Goal: Task Accomplishment & Management: Manage account settings

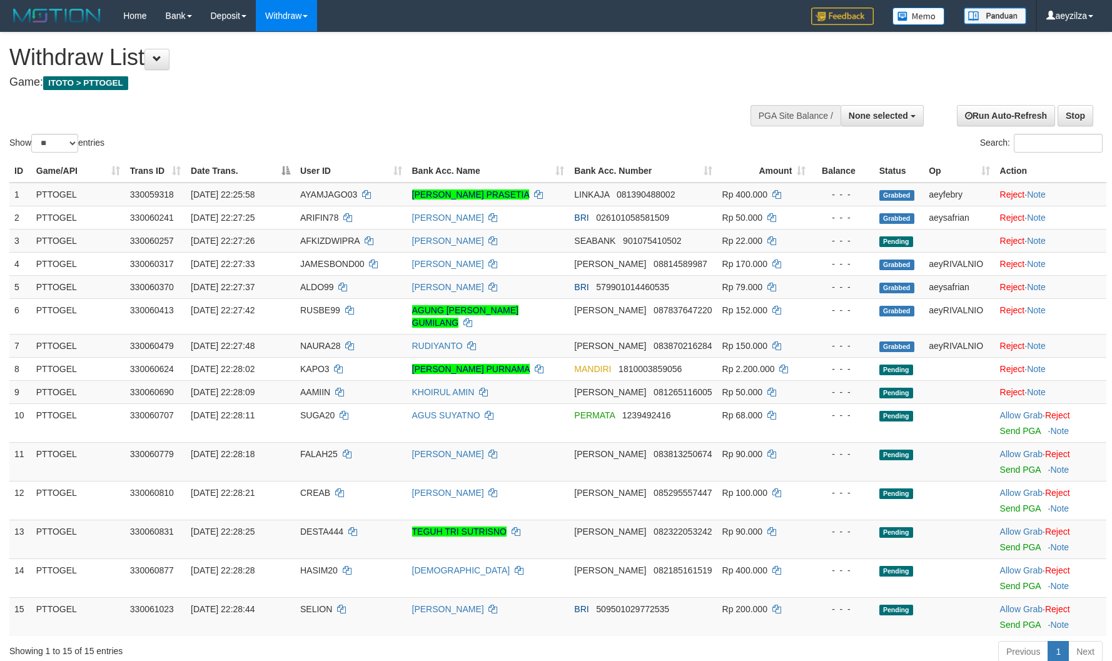
select select
select select "**"
click at [1013, 604] on link "Allow Grab" at bounding box center [1021, 609] width 43 height 10
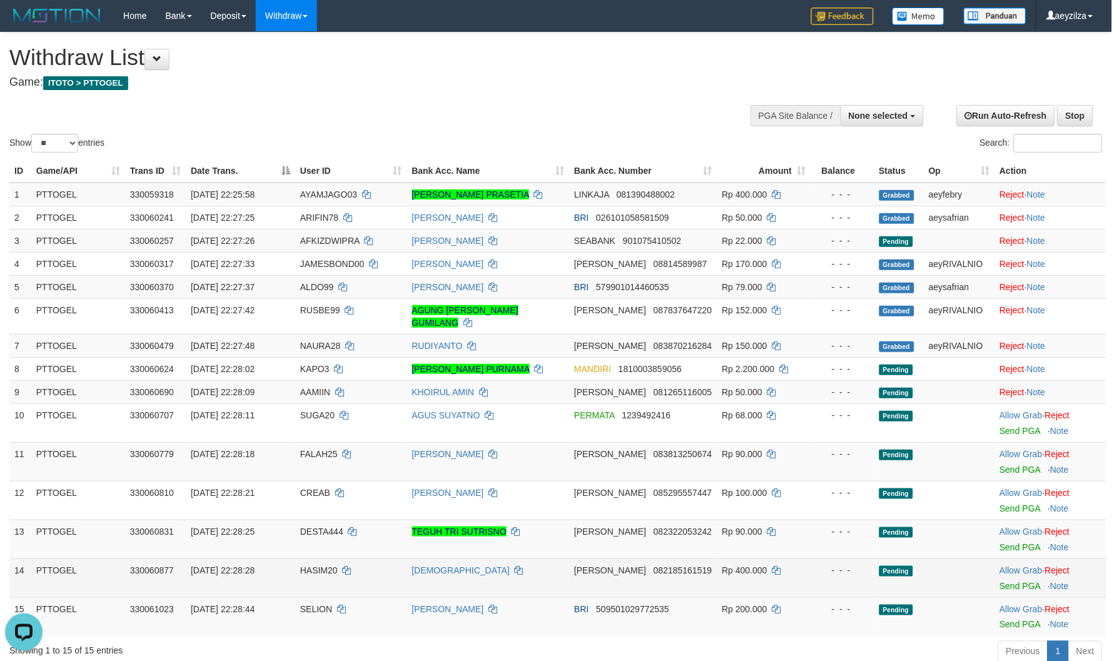
click at [1005, 558] on td "Allow Grab · Reject Send PGA · Note" at bounding box center [1050, 577] width 111 height 39
click at [1007, 558] on td "Allow Grab · Reject Send PGA · Note" at bounding box center [1050, 577] width 111 height 39
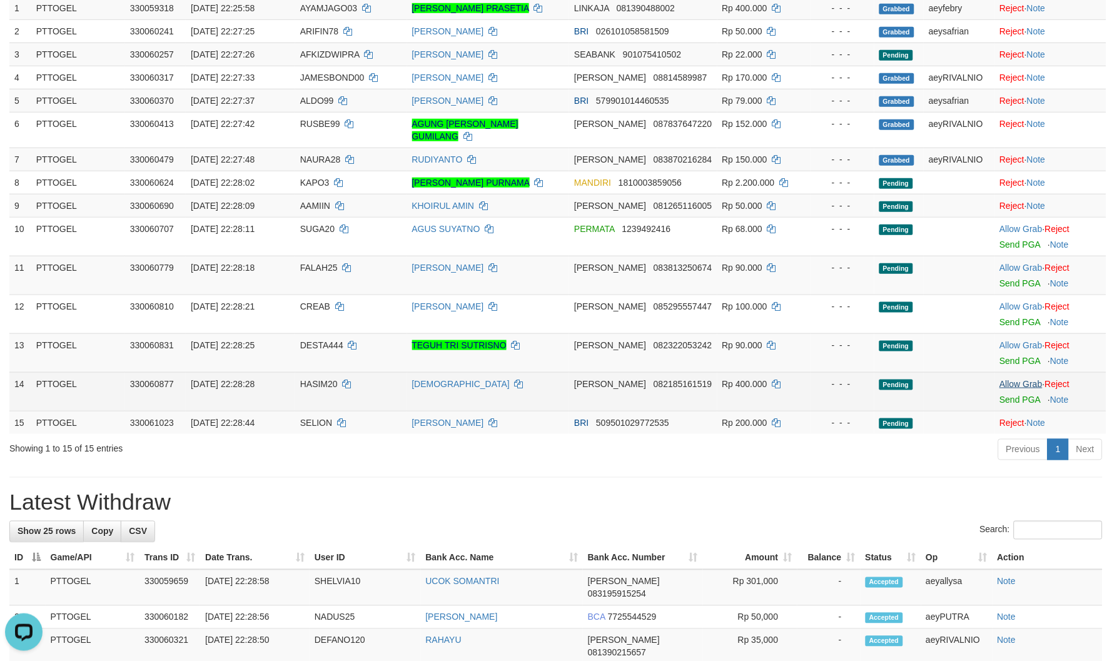
scroll to position [161, 0]
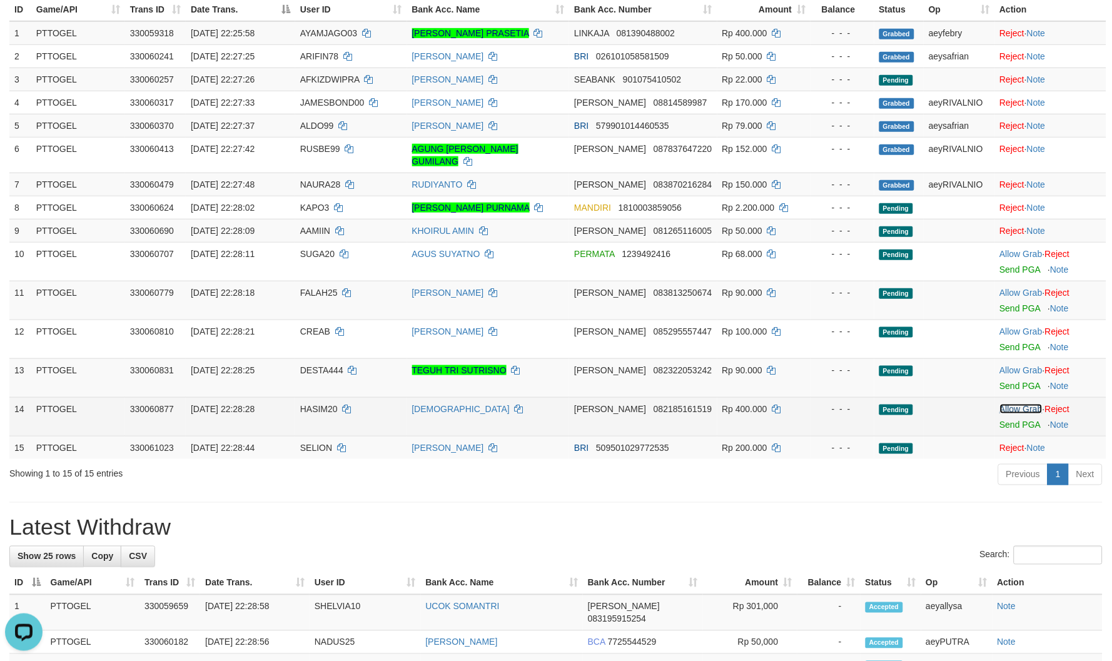
click at [1022, 404] on link "Allow Grab" at bounding box center [1021, 409] width 43 height 10
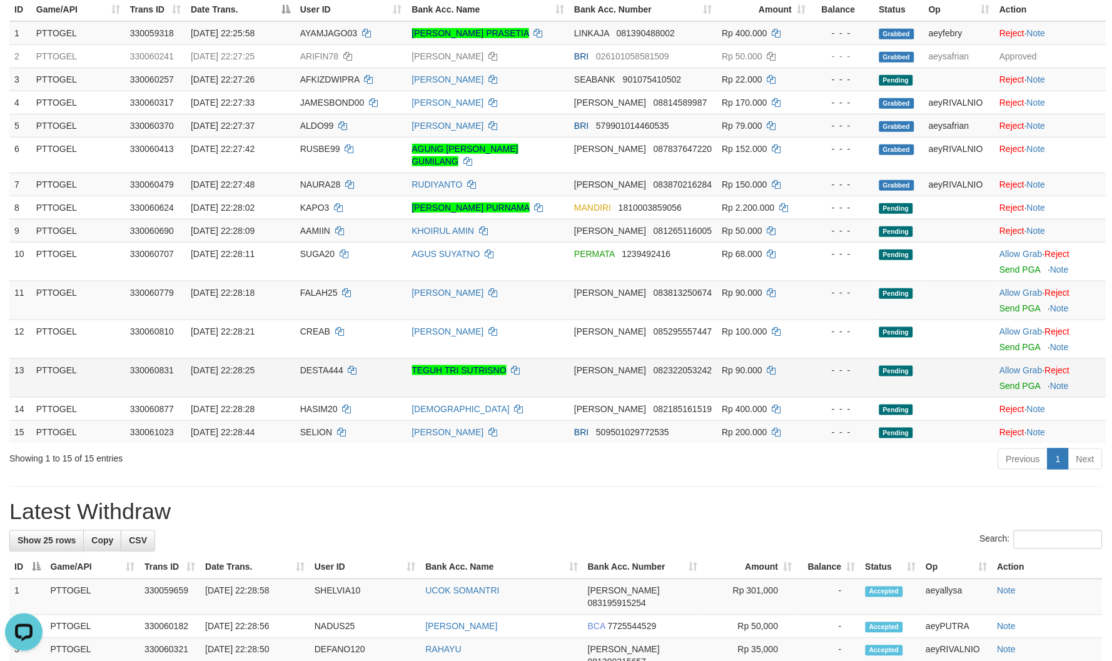
click at [1025, 361] on td "Allow Grab · Reject Send PGA · Note" at bounding box center [1050, 377] width 111 height 39
click at [1022, 365] on link "Allow Grab" at bounding box center [1021, 370] width 43 height 10
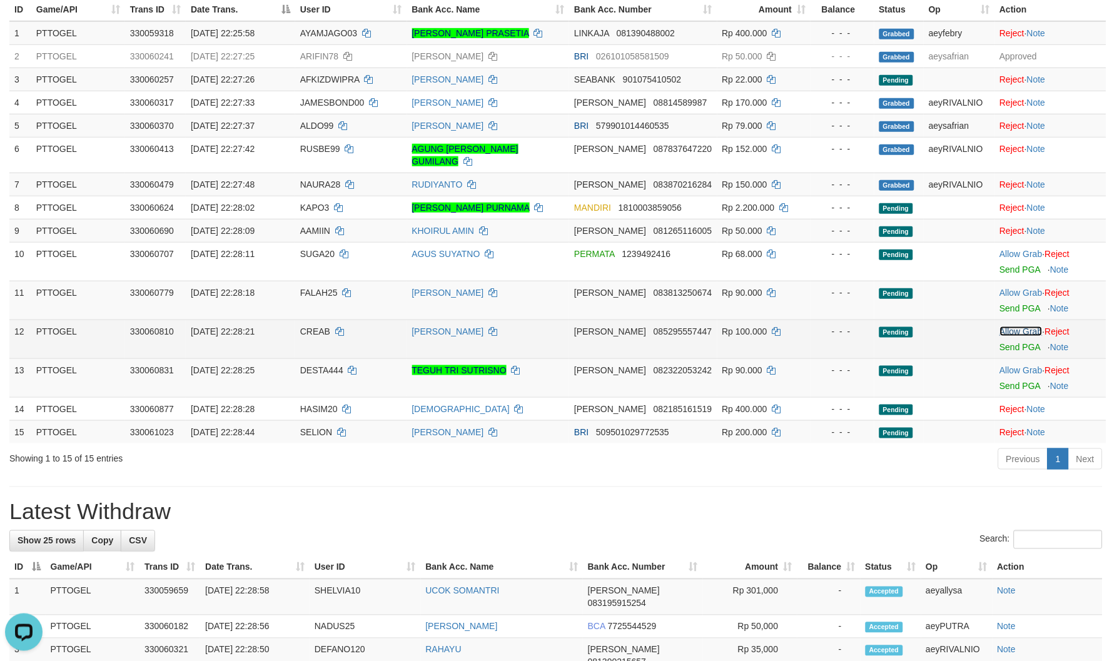
click at [1013, 326] on link "Allow Grab" at bounding box center [1021, 331] width 43 height 10
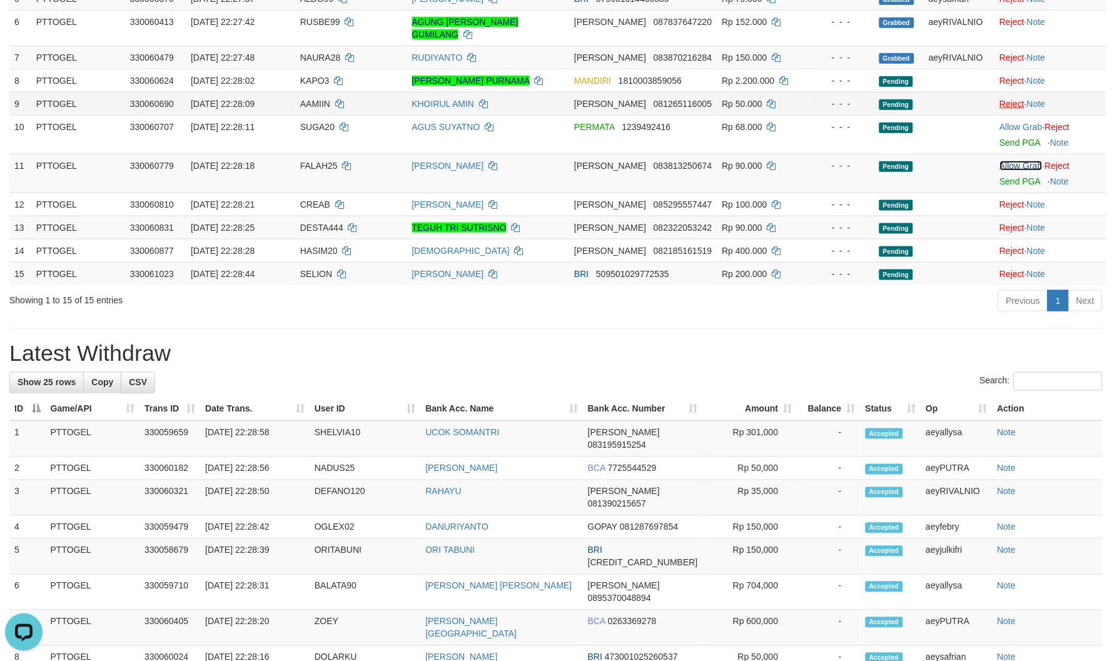
scroll to position [184, 0]
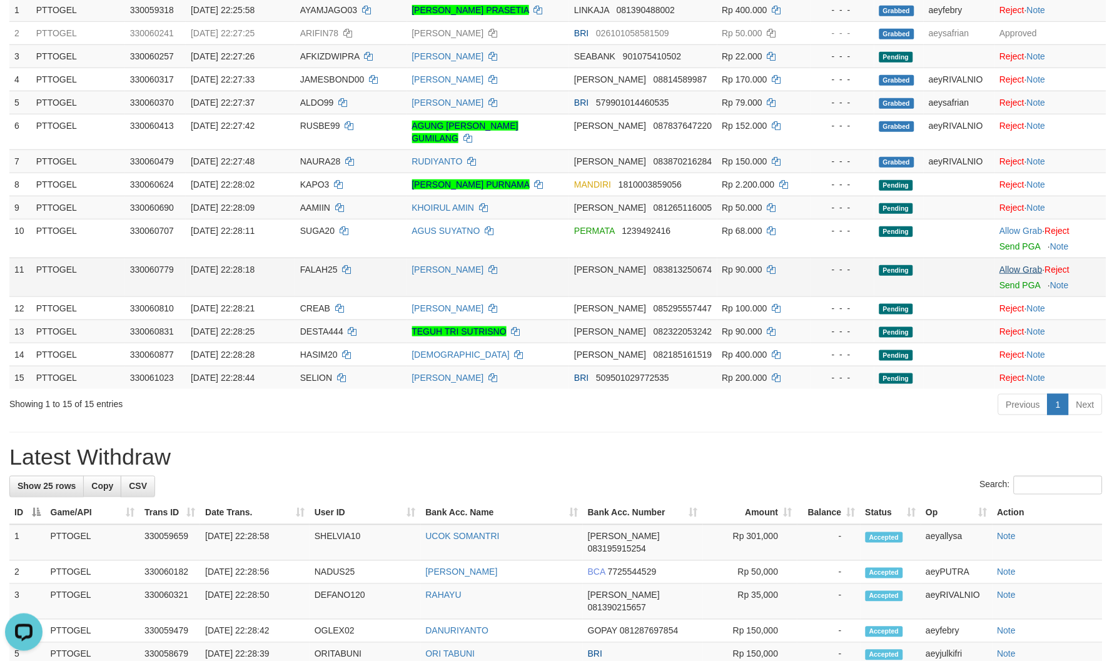
drag, startPoint x: 1019, startPoint y: 245, endPoint x: 1015, endPoint y: 257, distance: 12.5
click at [1019, 258] on td "Allow Grab · Reject Send PGA · Note" at bounding box center [1050, 277] width 111 height 39
click at [1015, 264] on link "Allow Grab" at bounding box center [1021, 269] width 43 height 10
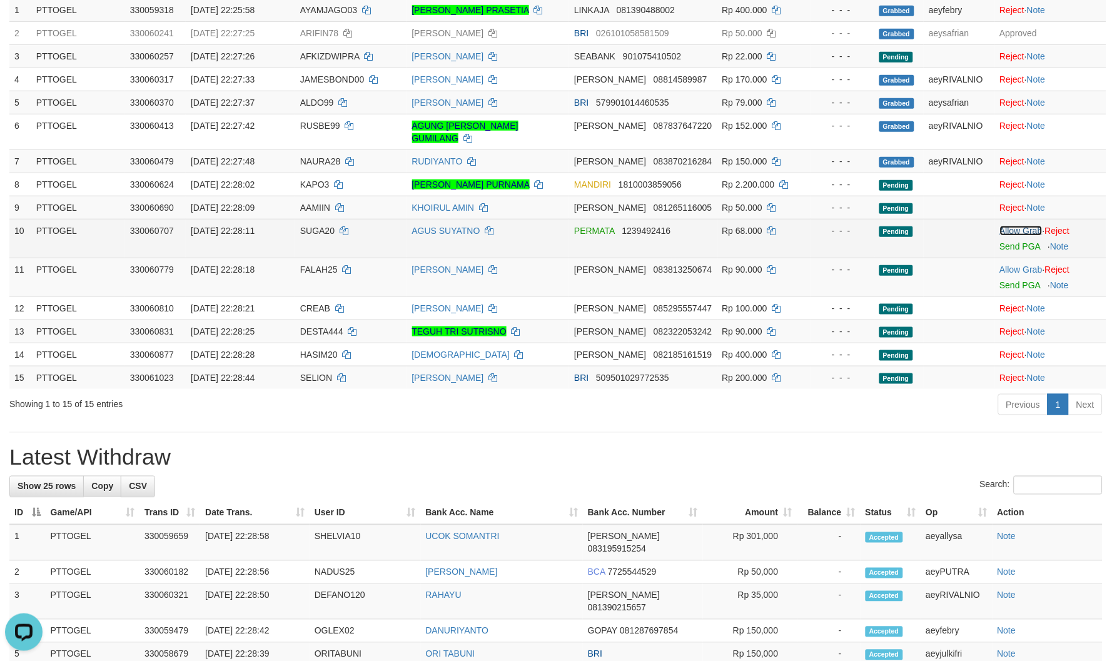
click at [1018, 226] on link "Allow Grab" at bounding box center [1021, 231] width 43 height 10
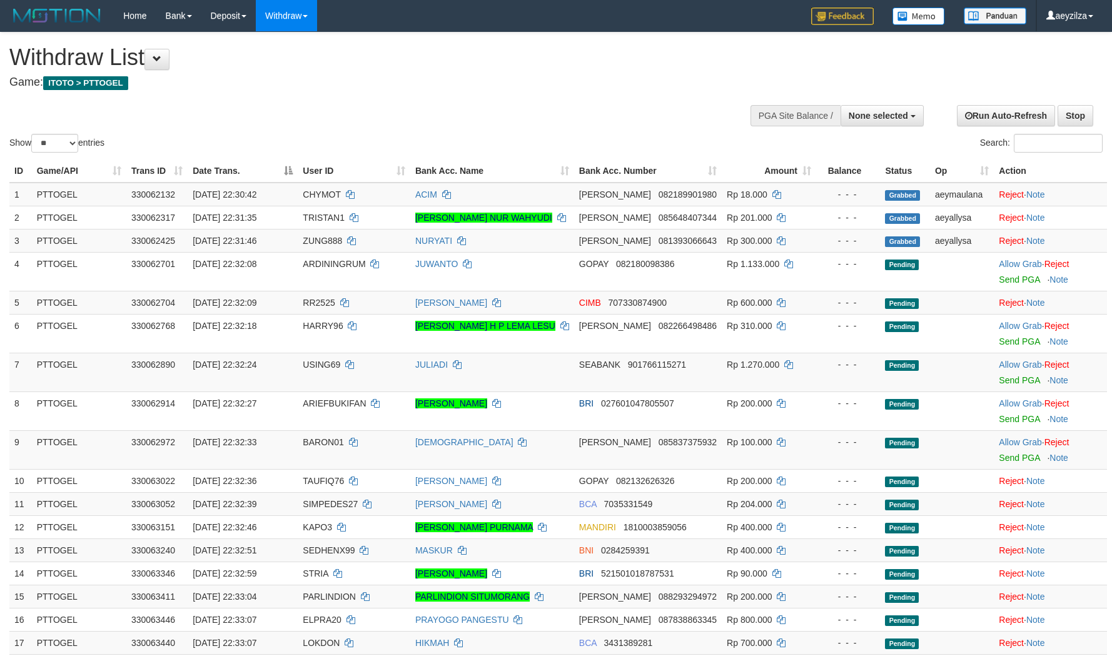
select select
select select "**"
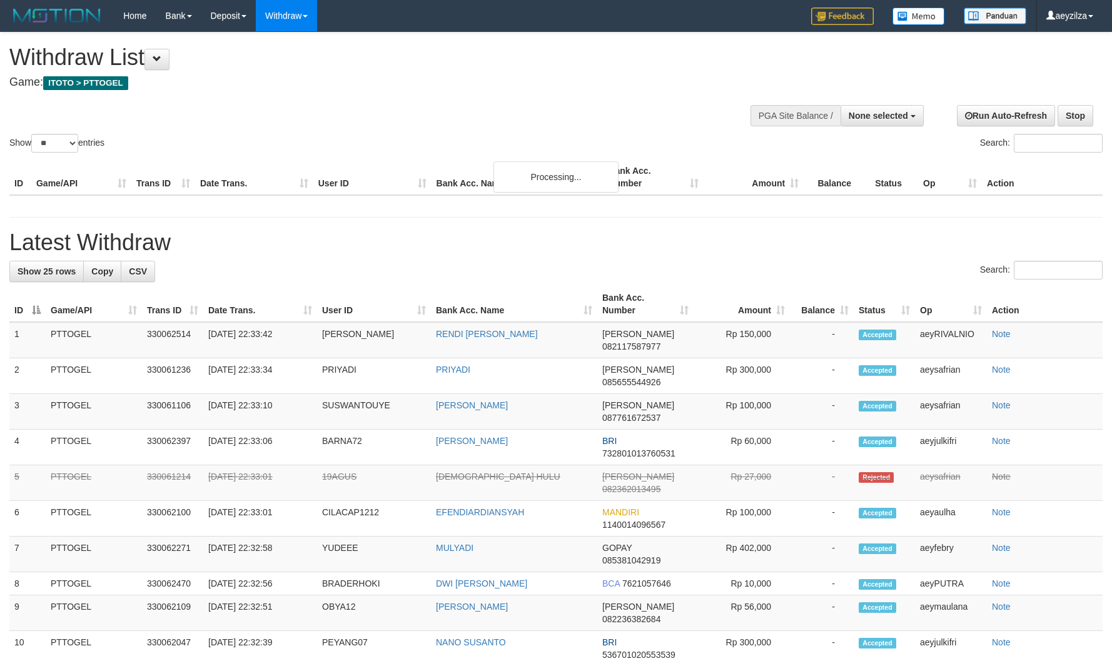
select select
select select "**"
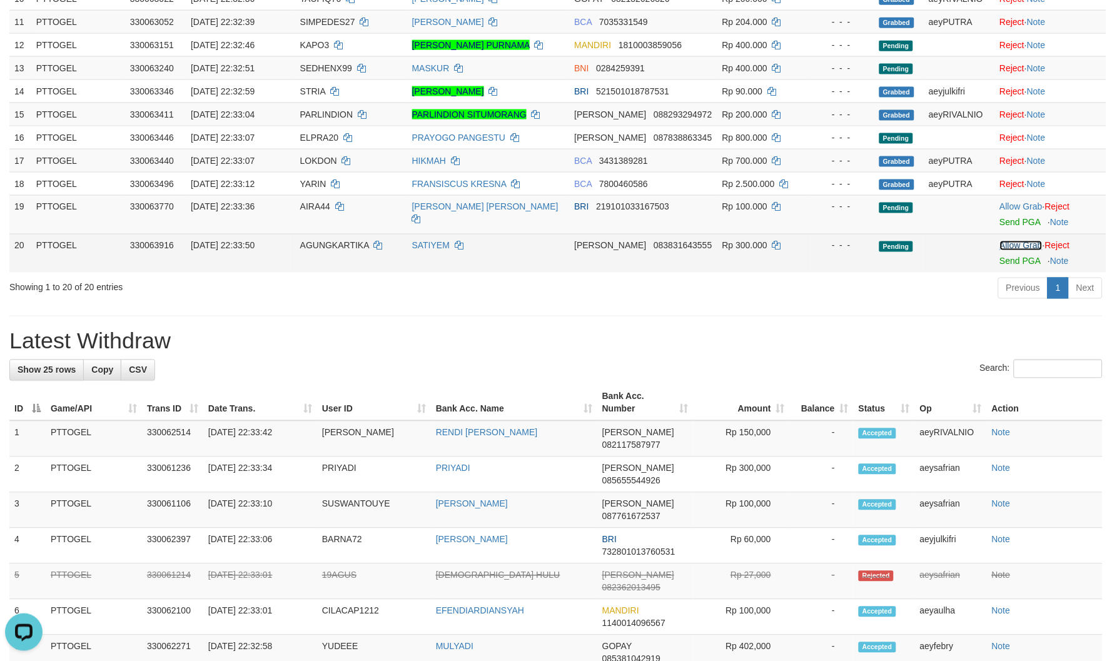
click at [1017, 241] on link "Allow Grab" at bounding box center [1021, 246] width 43 height 10
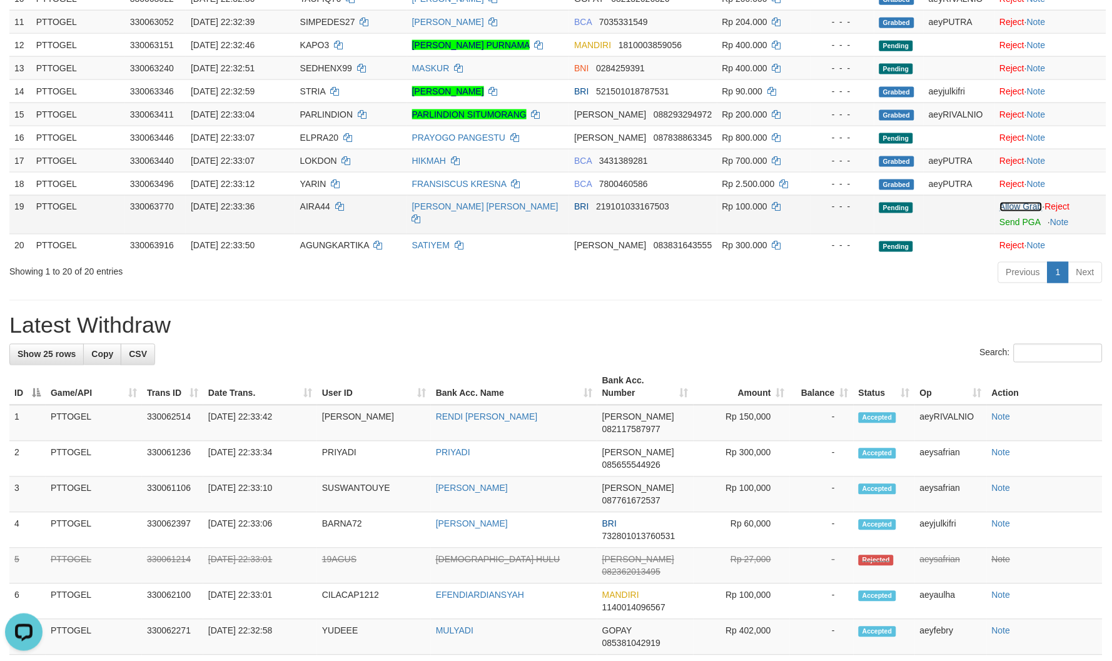
click at [1016, 202] on link "Allow Grab" at bounding box center [1021, 207] width 43 height 10
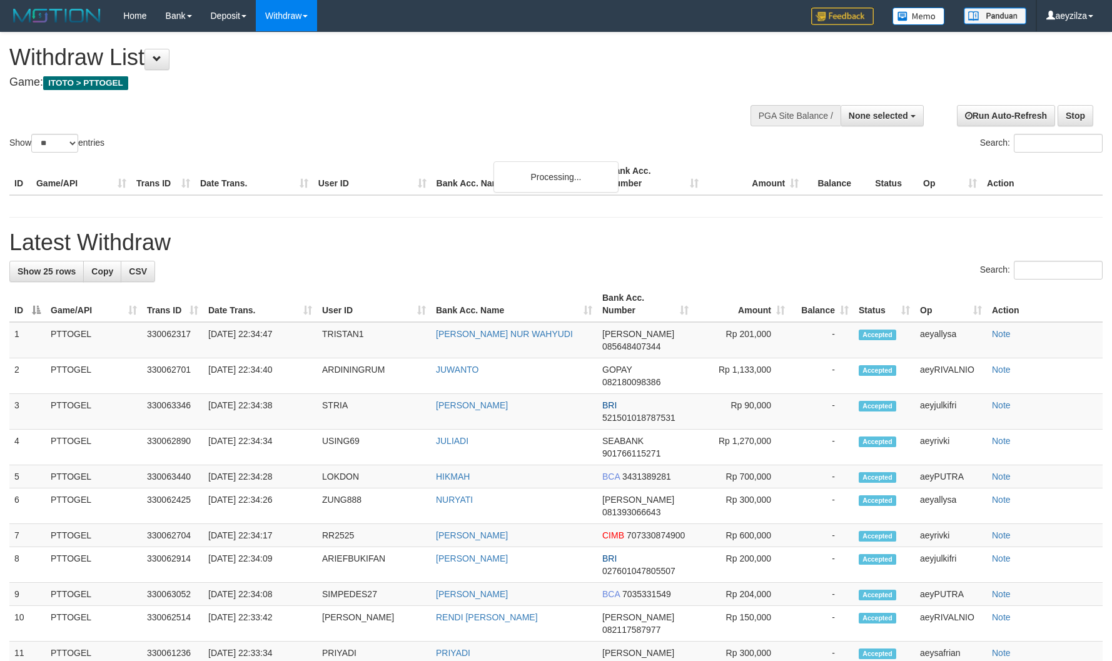
select select
select select "**"
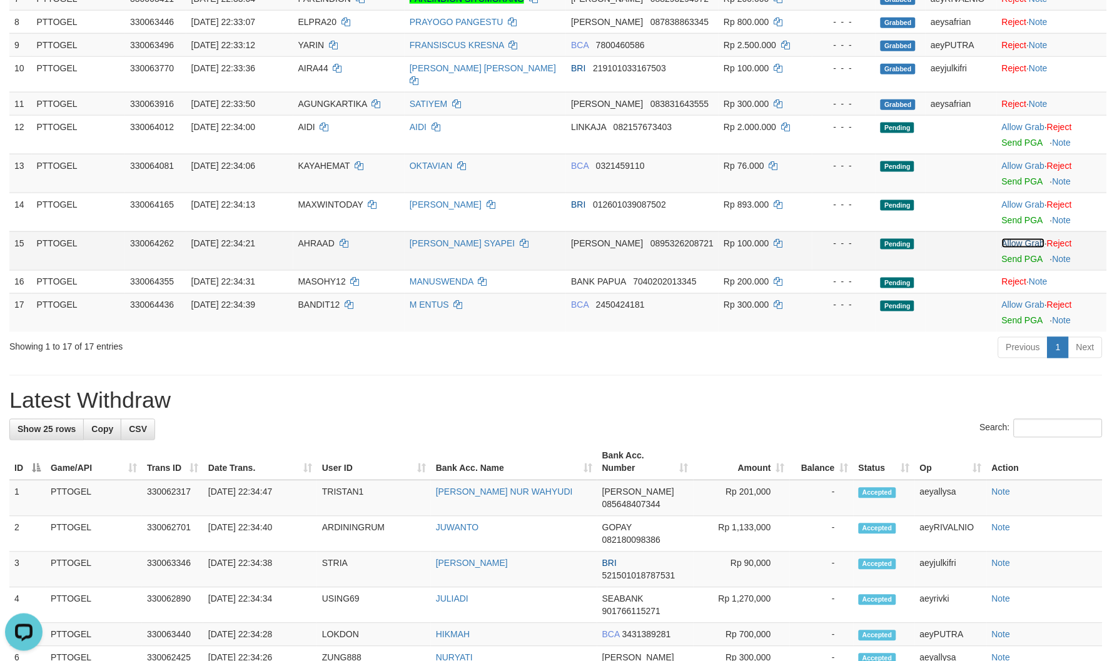
click at [1003, 238] on link "Allow Grab" at bounding box center [1023, 243] width 43 height 10
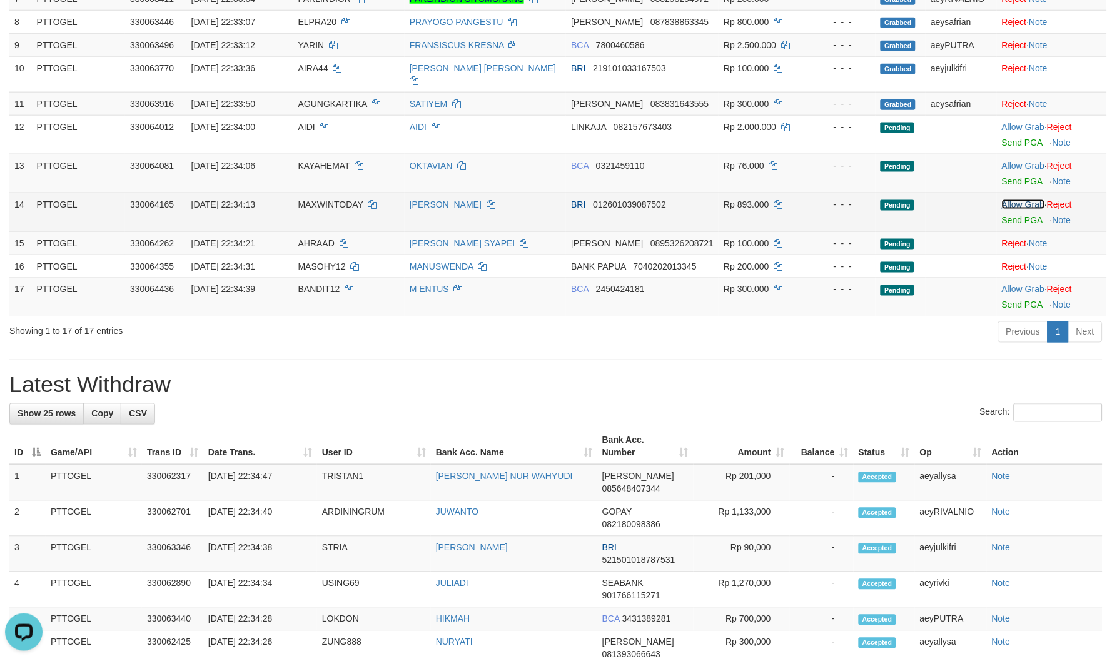
click at [1020, 199] on link "Allow Grab" at bounding box center [1023, 204] width 43 height 10
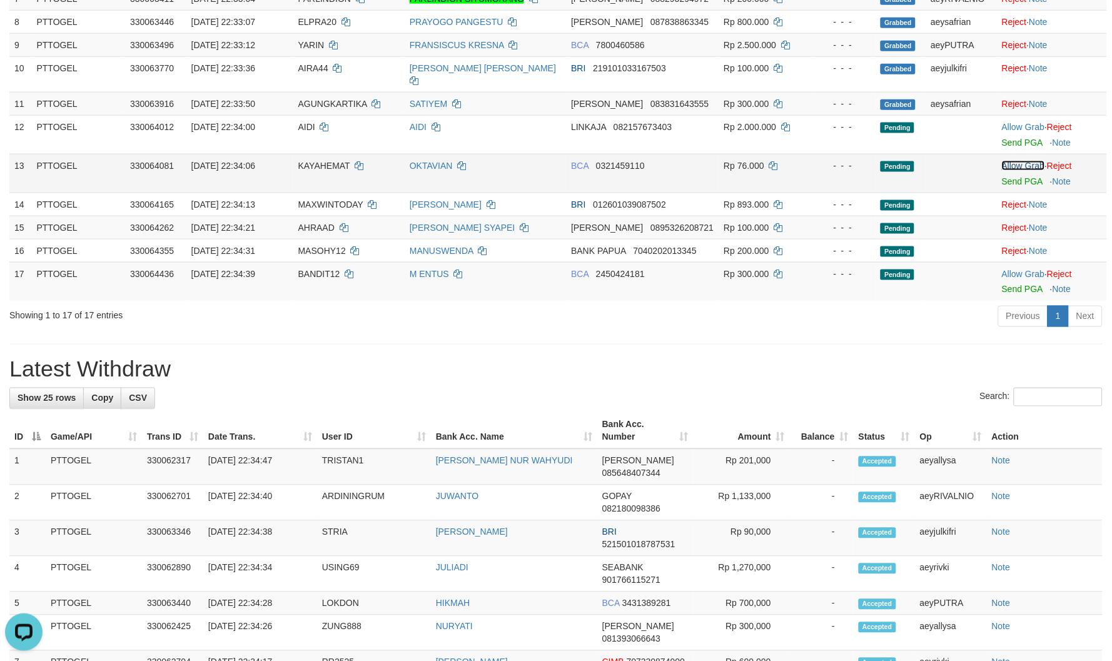
click at [1019, 161] on link "Allow Grab" at bounding box center [1023, 166] width 43 height 10
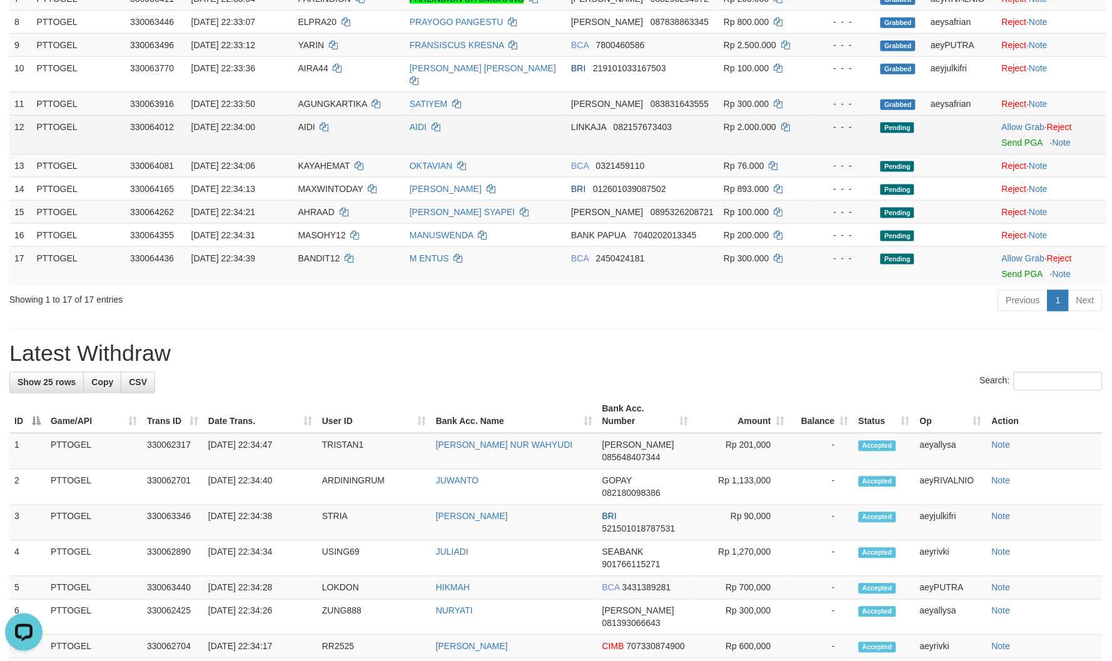
click at [308, 115] on td "AIDI" at bounding box center [348, 134] width 111 height 39
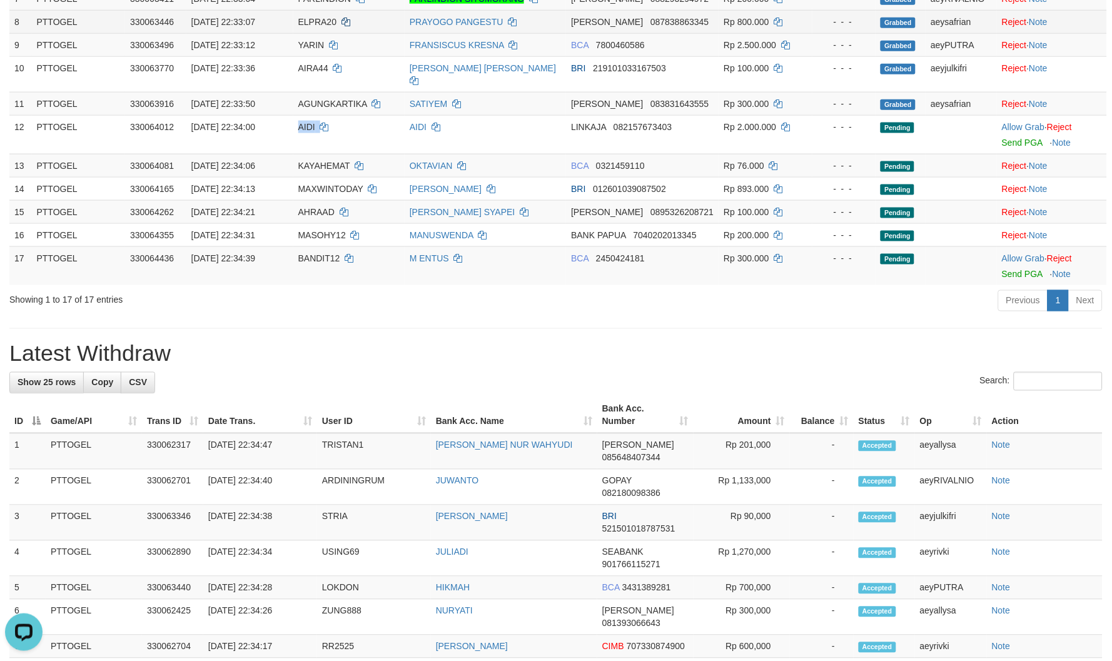
copy td "AIDI"
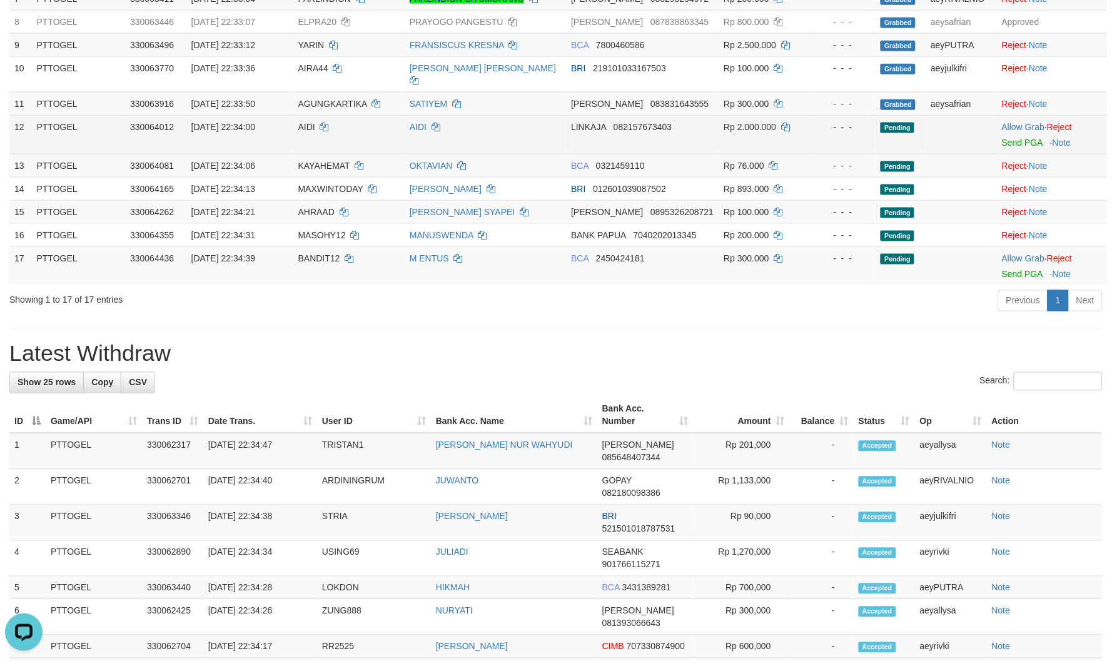
click at [1008, 115] on td "Allow Grab · Reject Send PGA · Note" at bounding box center [1052, 134] width 110 height 39
click at [1011, 122] on link "Allow Grab" at bounding box center [1023, 127] width 43 height 10
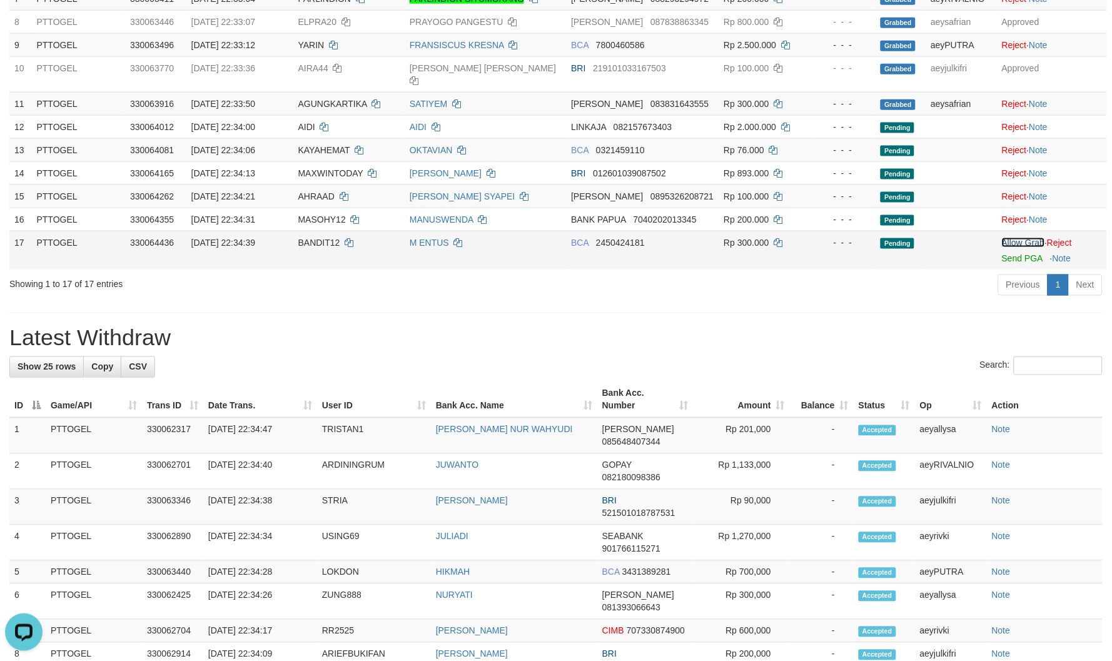
click at [1015, 238] on link "Allow Grab" at bounding box center [1023, 243] width 43 height 10
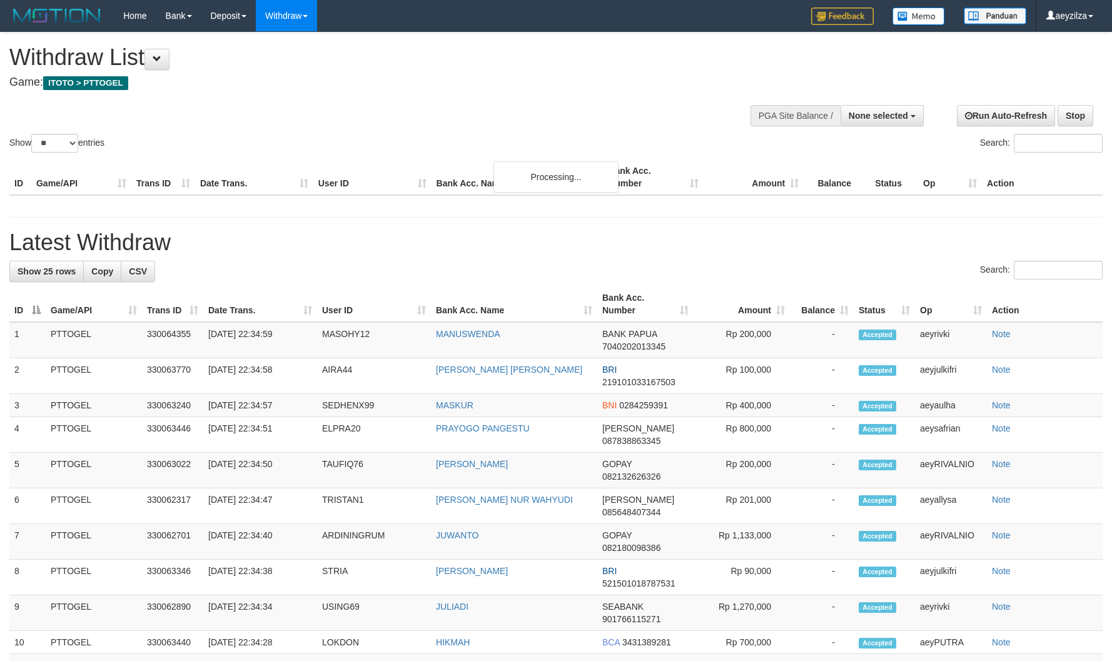
select select
select select "**"
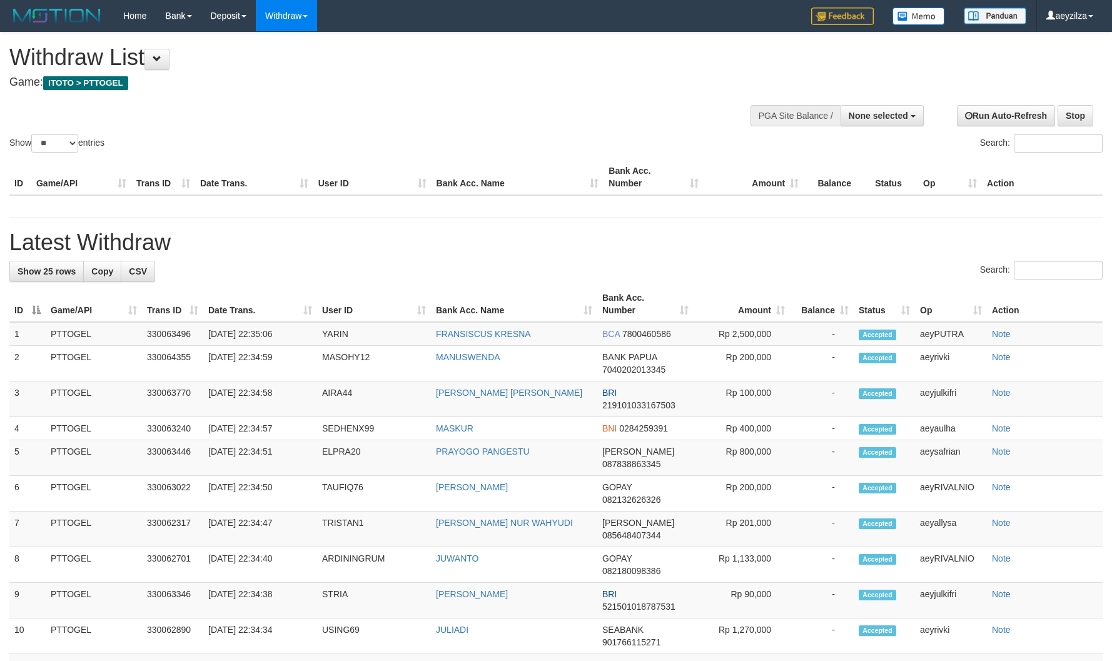
select select
select select "**"
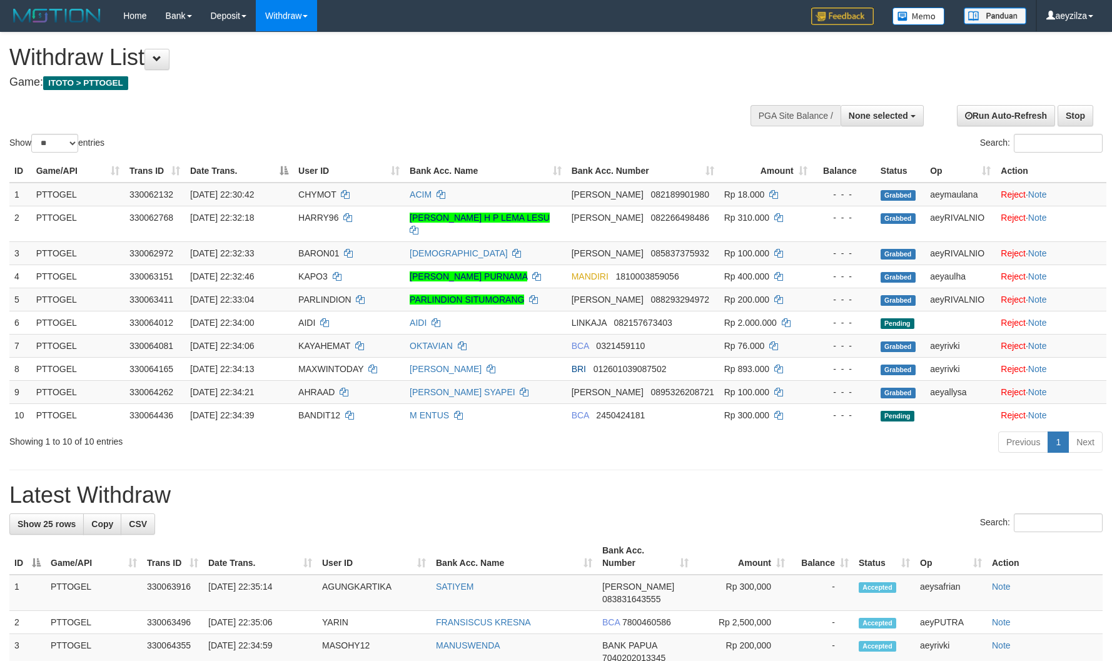
select select
select select "**"
click at [704, 65] on h1 "Withdraw List" at bounding box center [368, 57] width 719 height 25
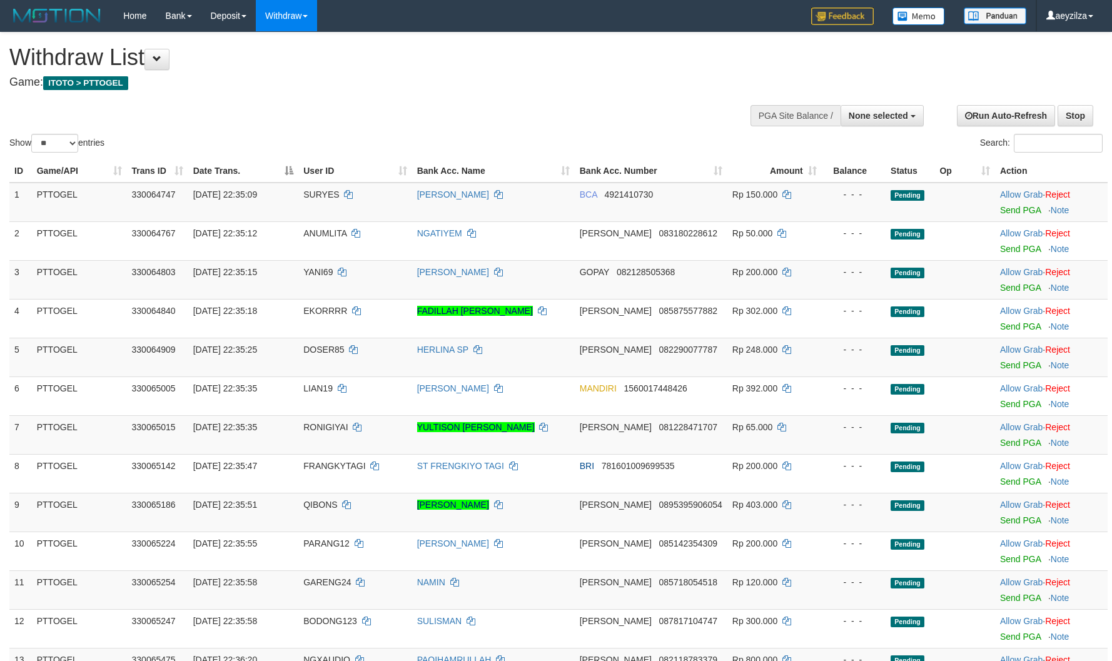
select select
select select "**"
click at [1003, 196] on link "Allow Grab" at bounding box center [1021, 194] width 43 height 10
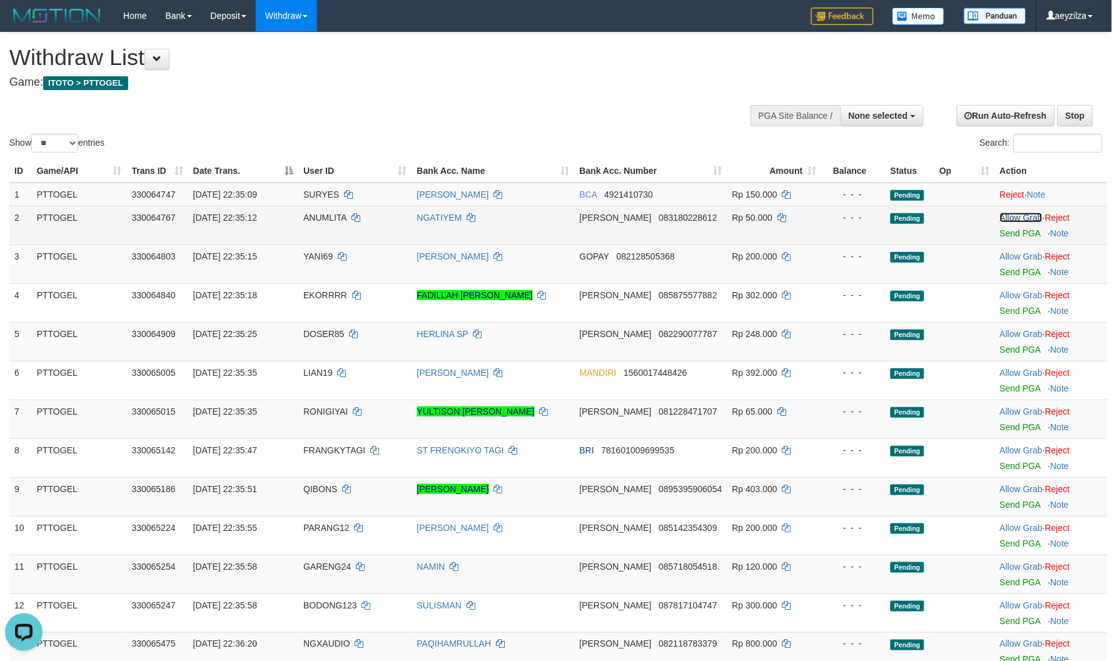
click at [1013, 218] on link "Allow Grab" at bounding box center [1021, 218] width 43 height 10
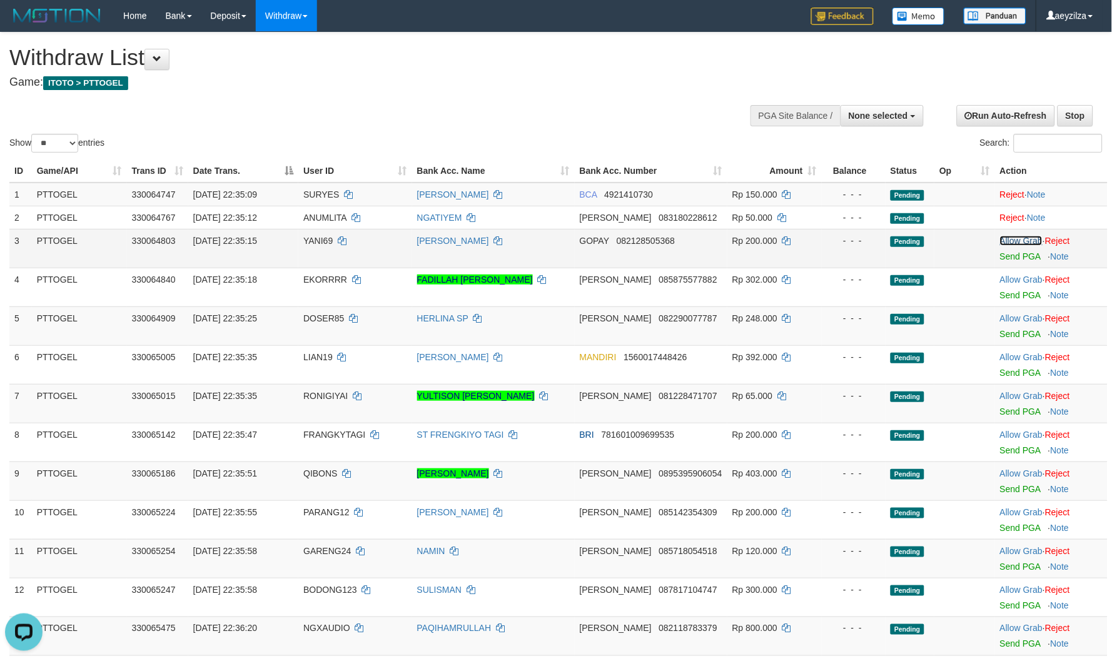
click at [1015, 243] on link "Allow Grab" at bounding box center [1021, 241] width 43 height 10
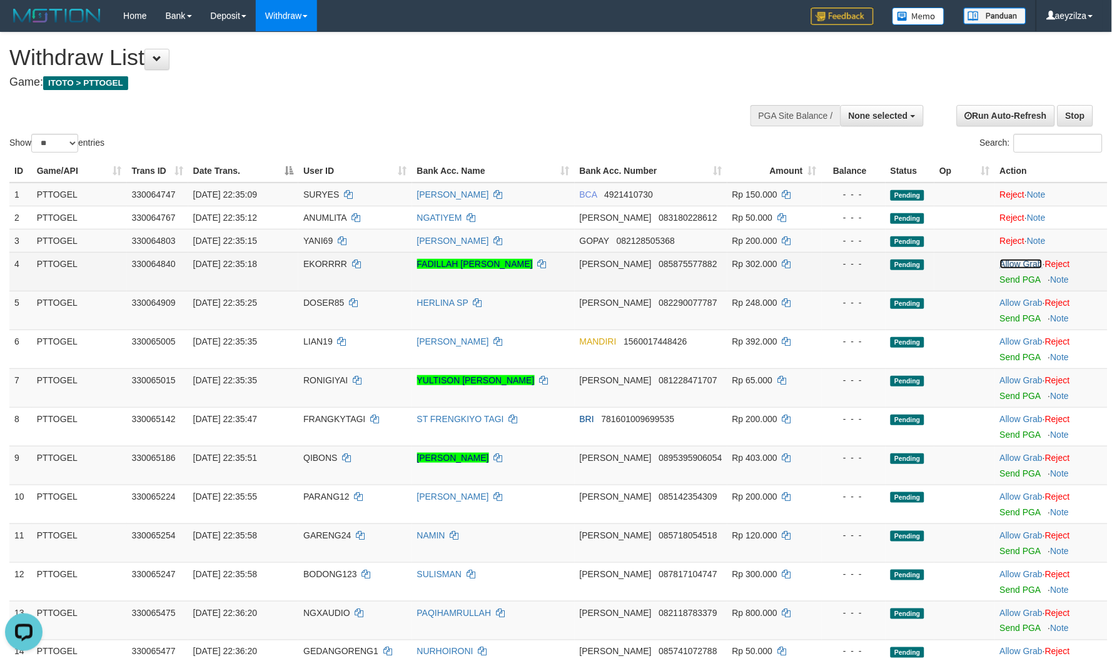
click at [1012, 259] on link "Allow Grab" at bounding box center [1021, 264] width 43 height 10
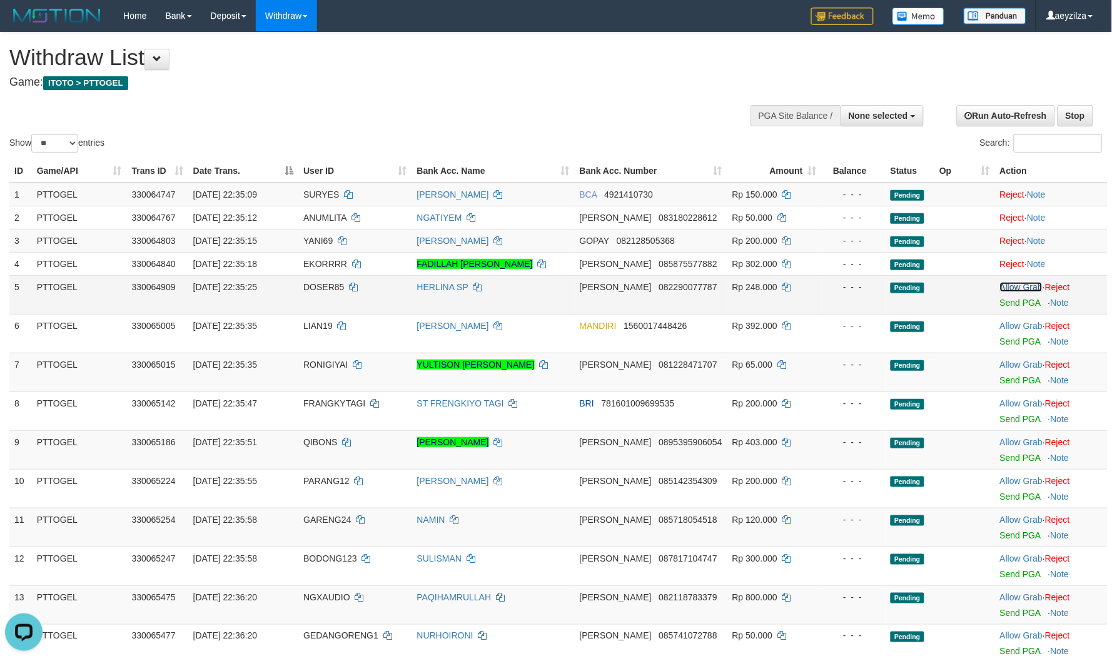
click at [1007, 284] on link "Allow Grab" at bounding box center [1021, 287] width 43 height 10
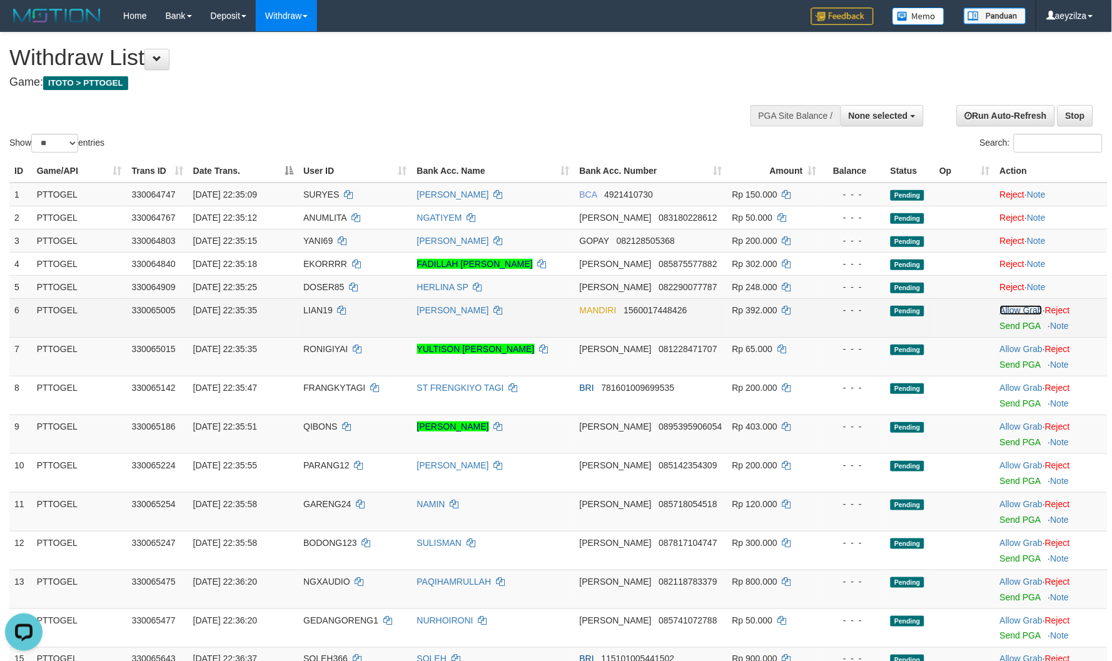
click at [1009, 308] on link "Allow Grab" at bounding box center [1021, 310] width 43 height 10
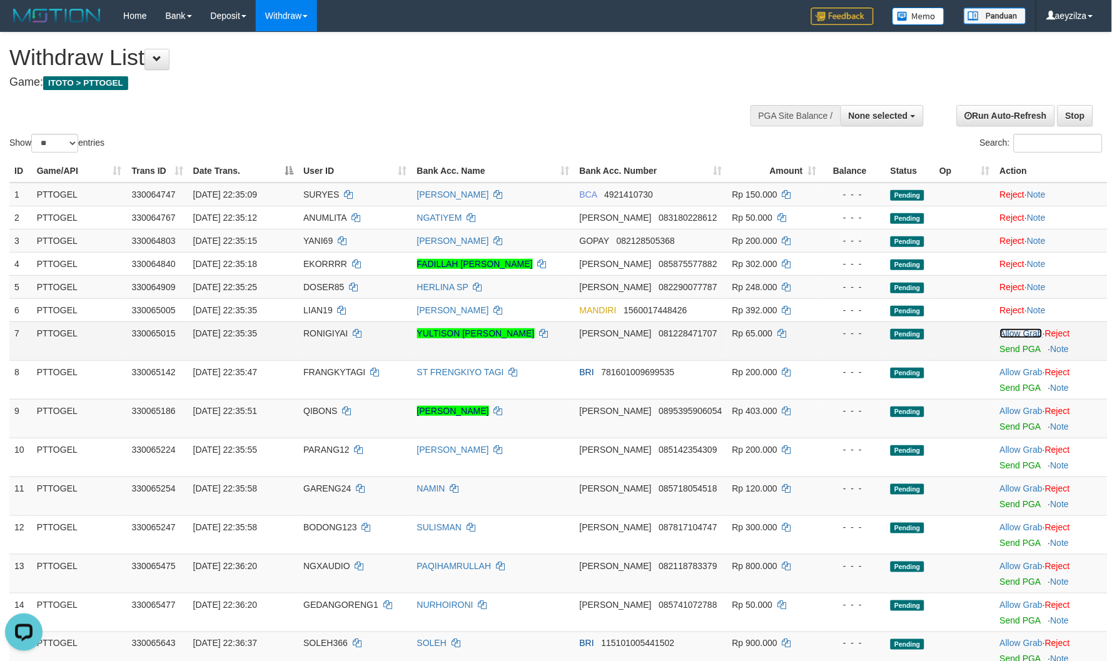
click at [1009, 328] on link "Allow Grab" at bounding box center [1021, 333] width 43 height 10
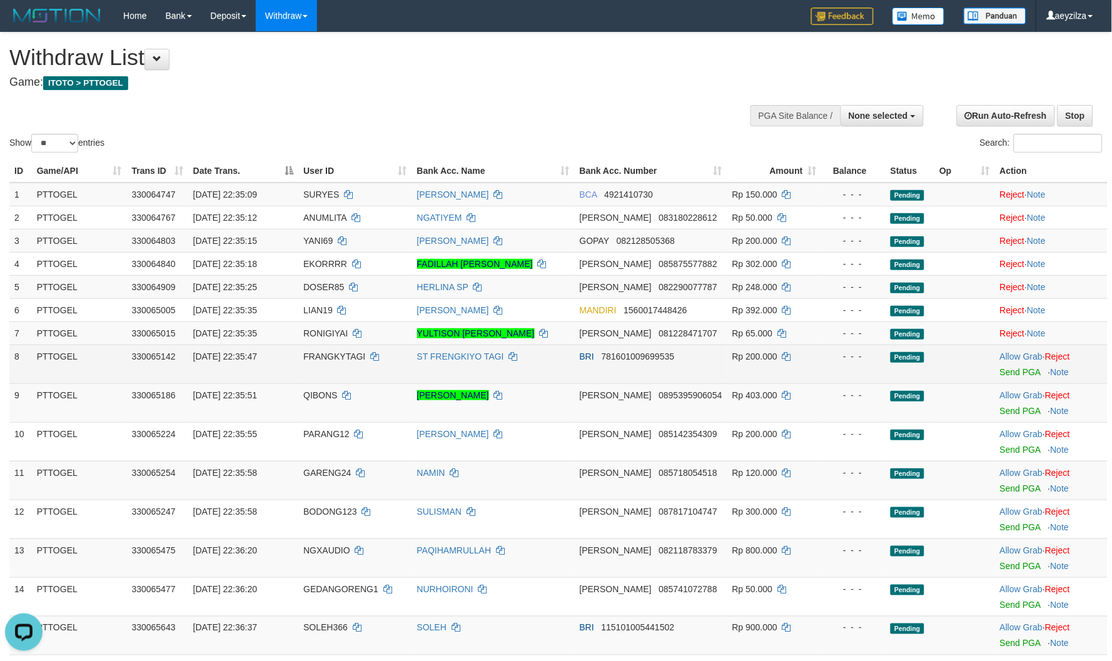
scroll to position [69, 0]
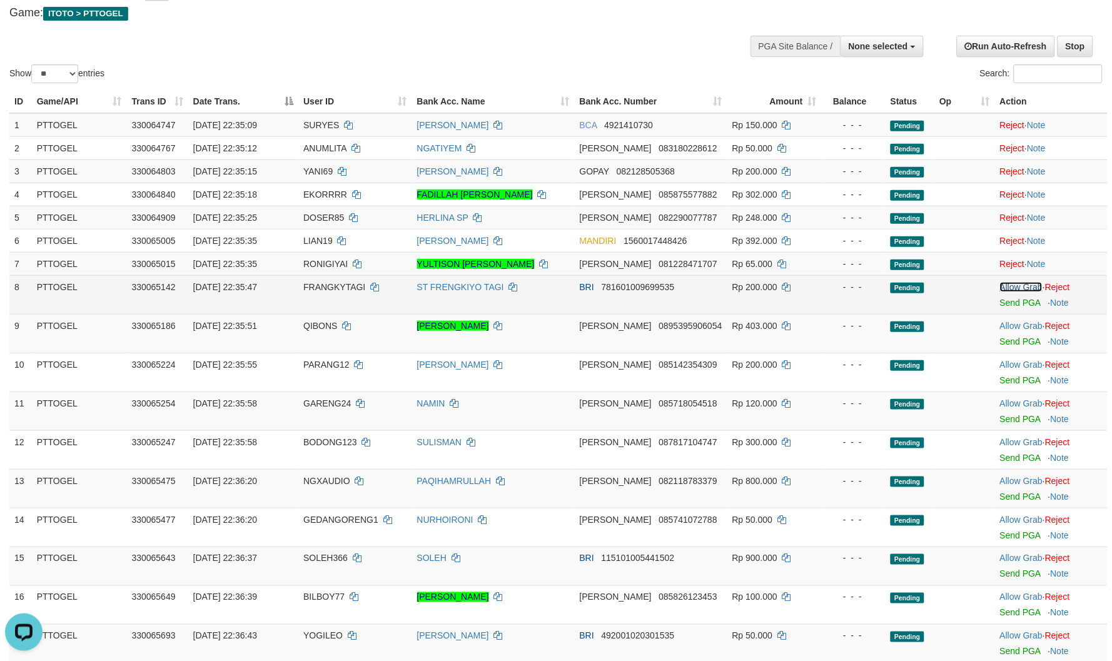
click at [1015, 282] on link "Allow Grab" at bounding box center [1021, 287] width 43 height 10
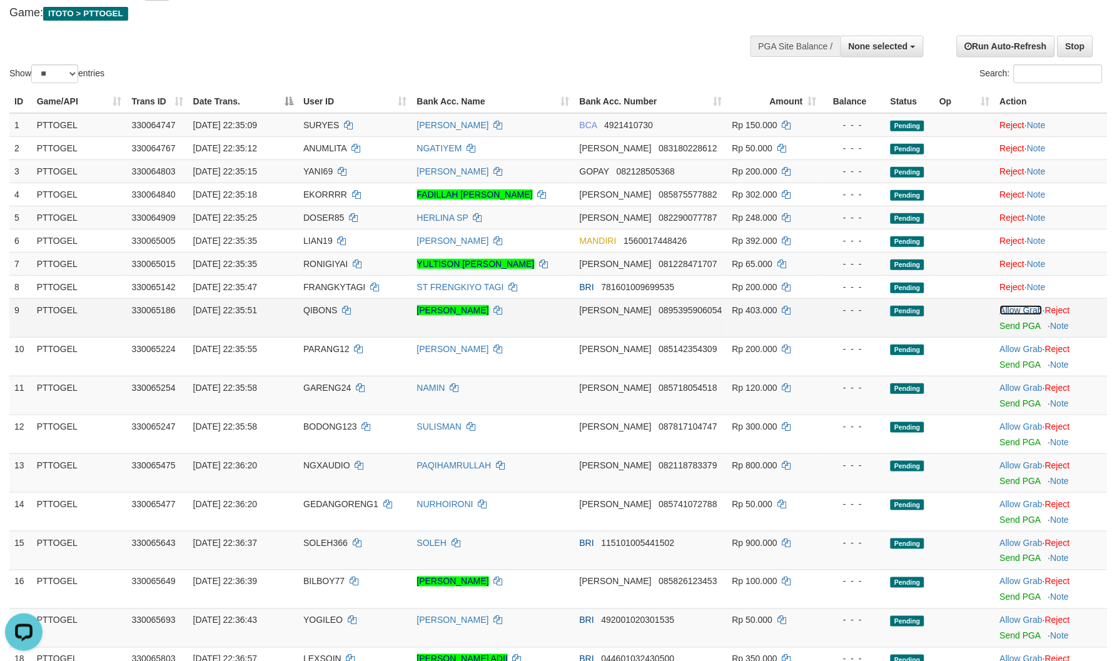
click at [1013, 305] on link "Allow Grab" at bounding box center [1021, 310] width 43 height 10
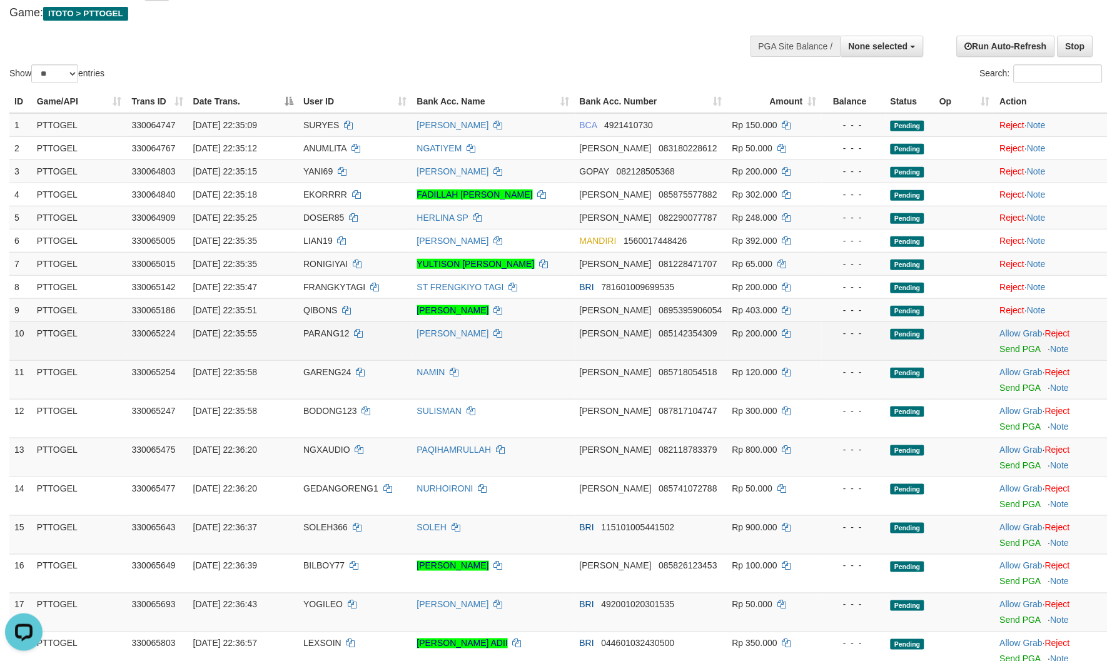
click at [1013, 324] on td "Allow Grab · Reject Send PGA · Note" at bounding box center [1051, 340] width 113 height 39
click at [1010, 329] on link "Allow Grab" at bounding box center [1021, 333] width 43 height 10
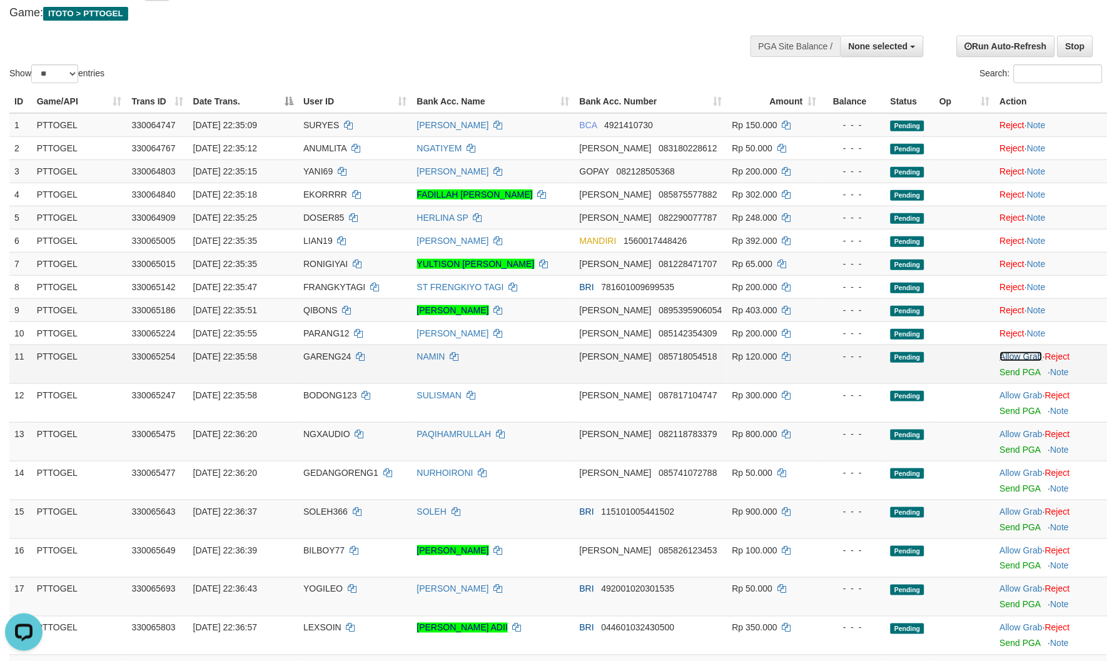
click at [1008, 356] on link "Allow Grab" at bounding box center [1021, 356] width 43 height 10
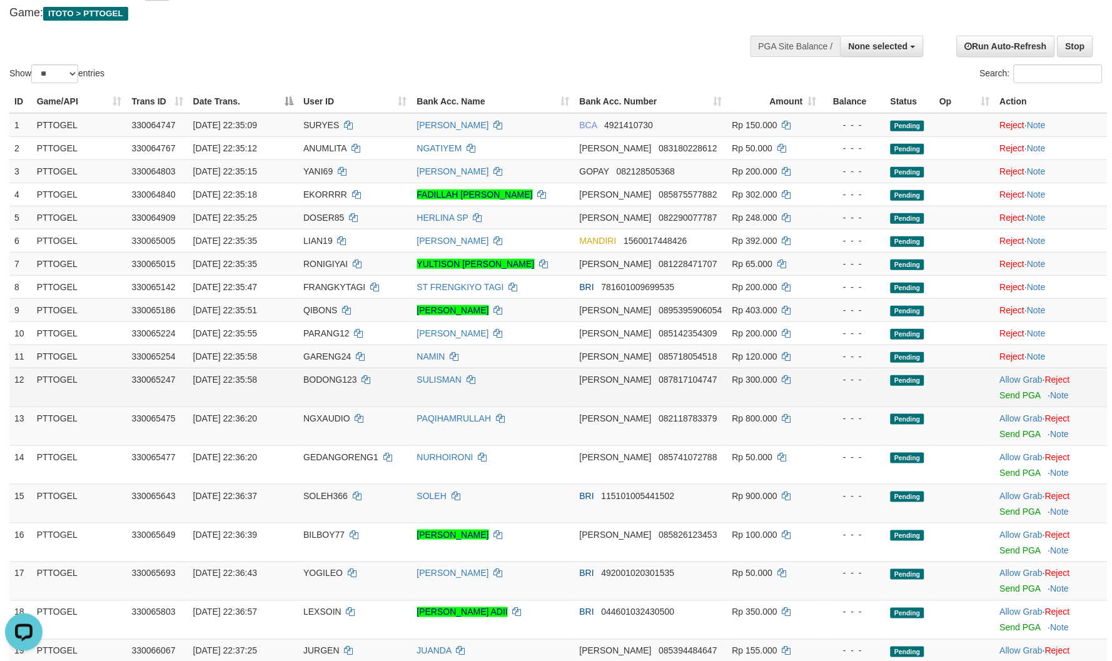
click at [1008, 383] on td "Allow Grab · Reject Send PGA · Note" at bounding box center [1051, 387] width 113 height 39
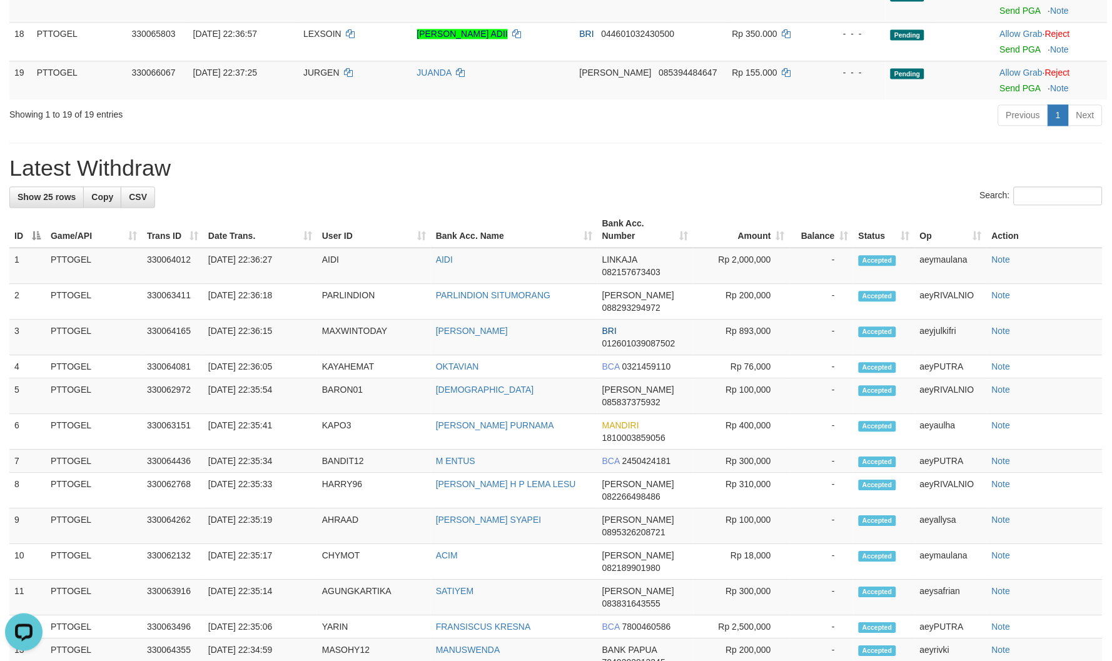
scroll to position [440, 0]
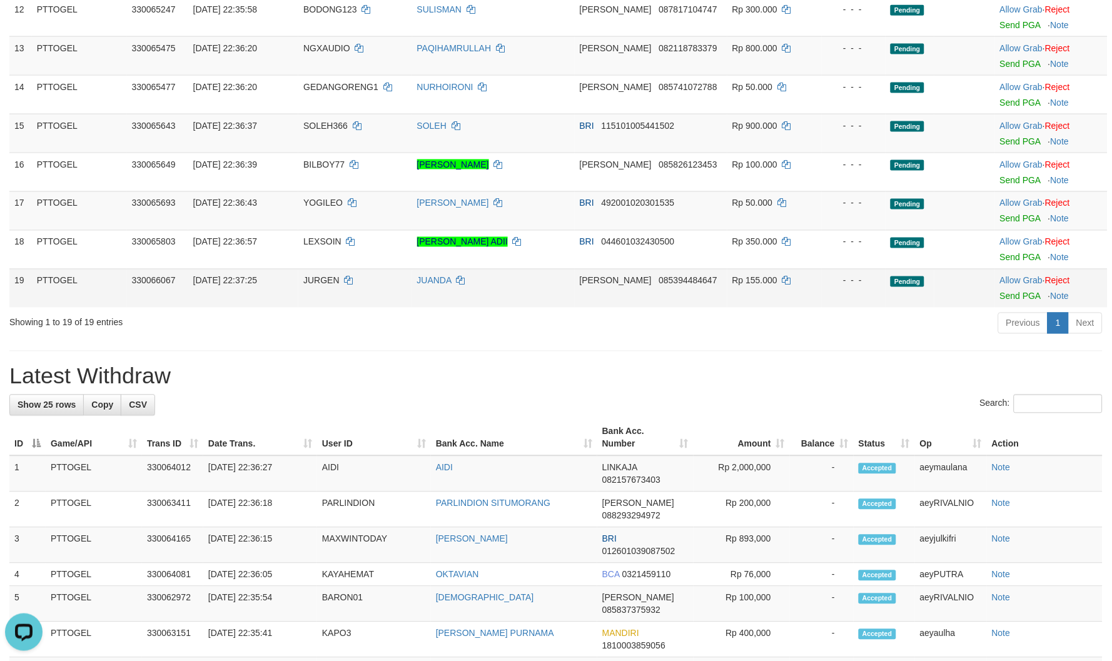
click at [1015, 272] on td "Allow Grab · Reject Send PGA · Note" at bounding box center [1051, 288] width 113 height 39
click at [1011, 276] on link "Allow Grab" at bounding box center [1021, 281] width 43 height 10
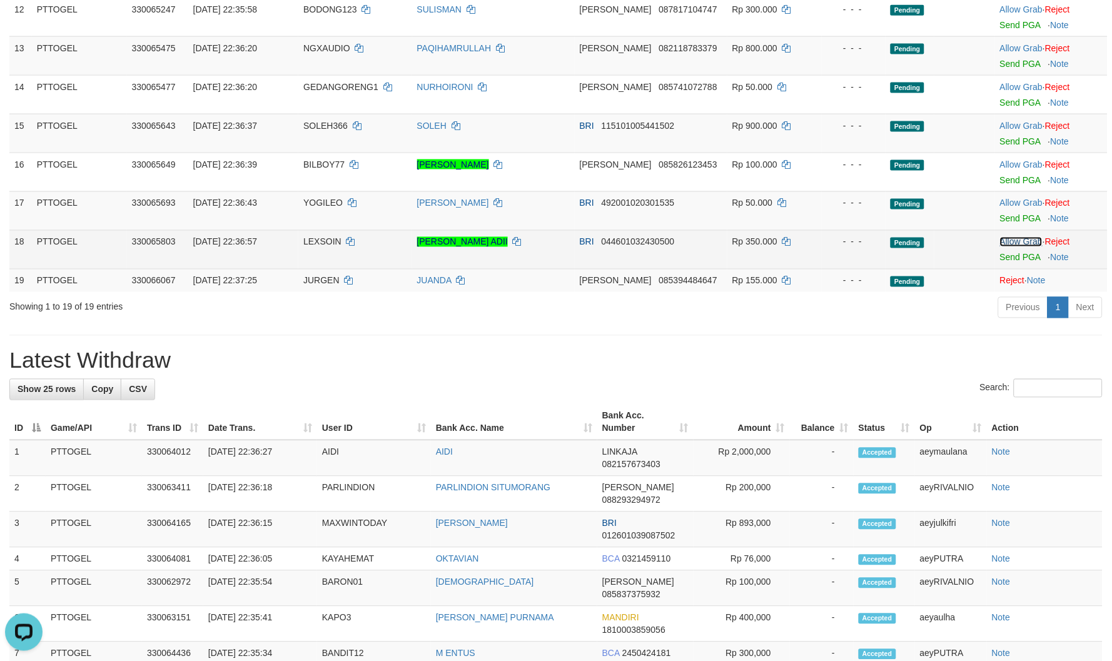
click at [1013, 245] on link "Allow Grab" at bounding box center [1021, 242] width 43 height 10
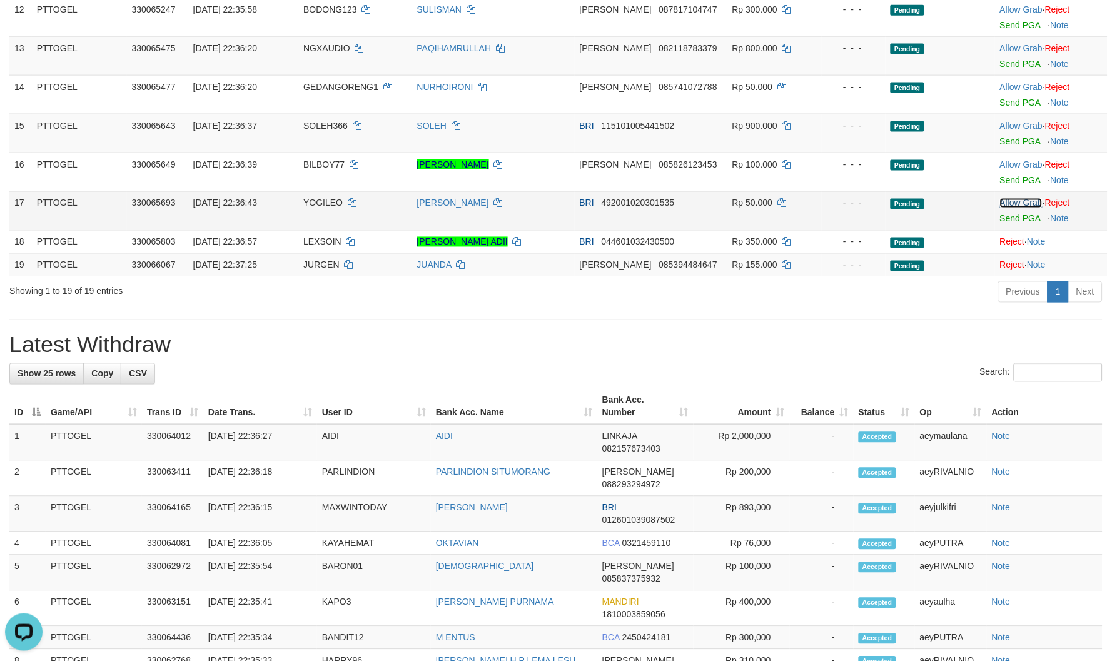
click at [1015, 201] on link "Allow Grab" at bounding box center [1021, 203] width 43 height 10
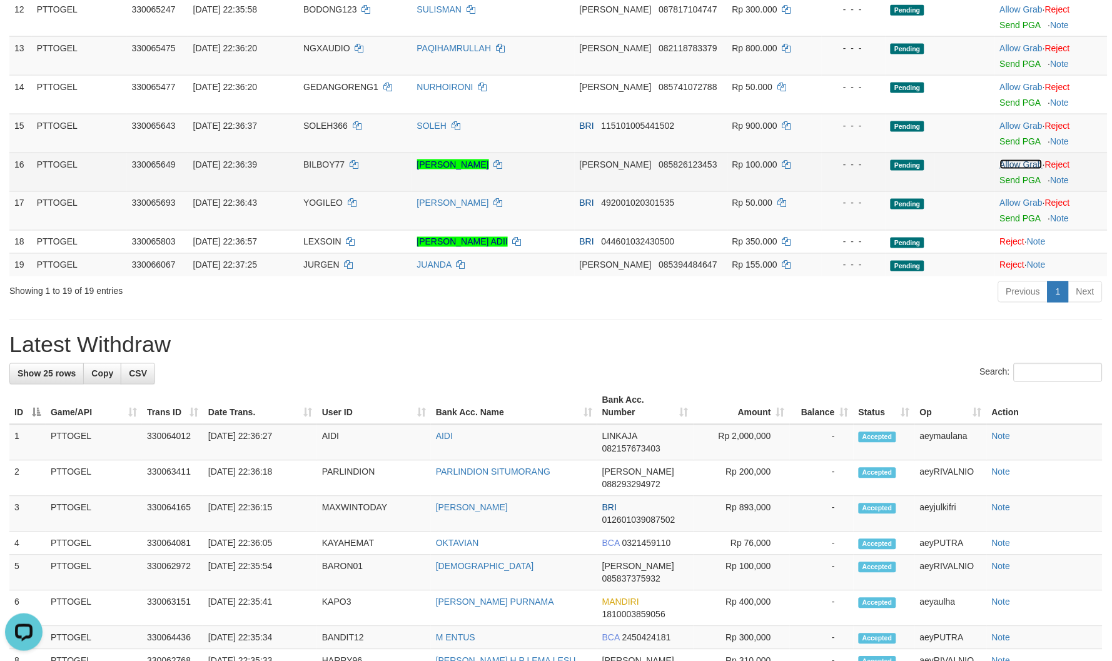
click at [1013, 164] on link "Allow Grab" at bounding box center [1021, 164] width 43 height 10
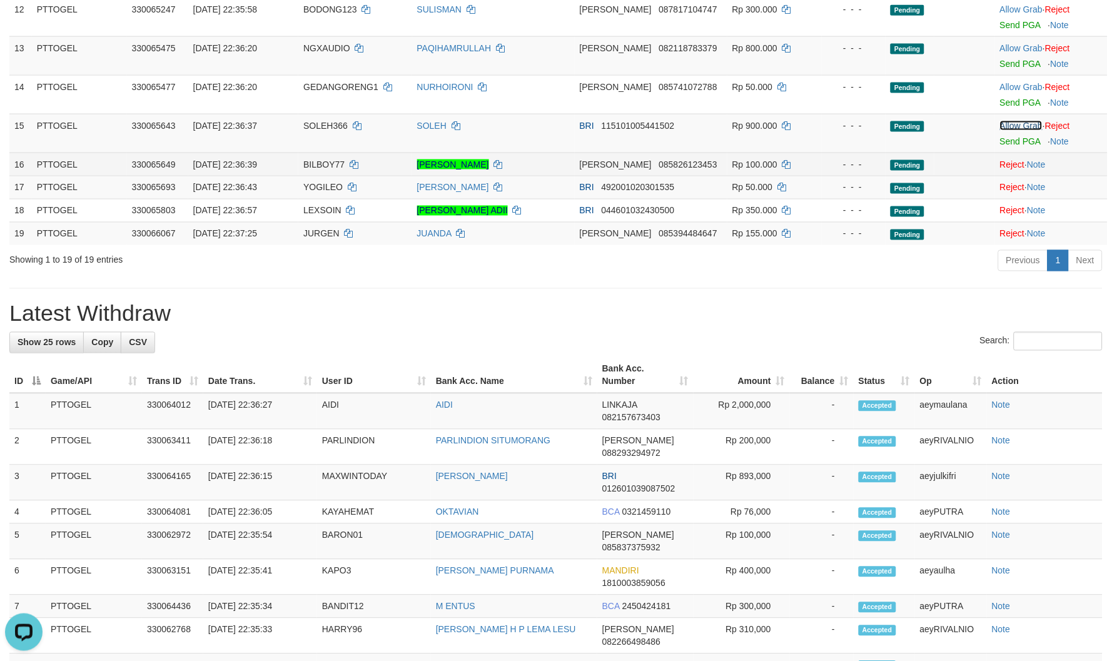
click at [1020, 128] on link "Allow Grab" at bounding box center [1021, 126] width 43 height 10
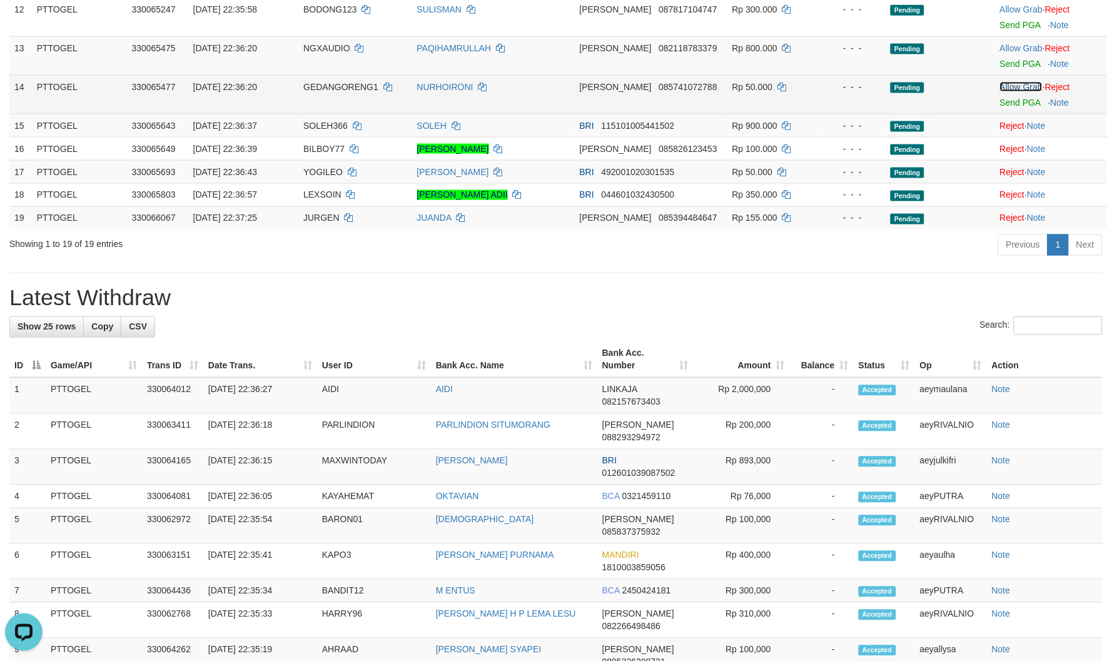
click at [1022, 88] on link "Allow Grab" at bounding box center [1021, 87] width 43 height 10
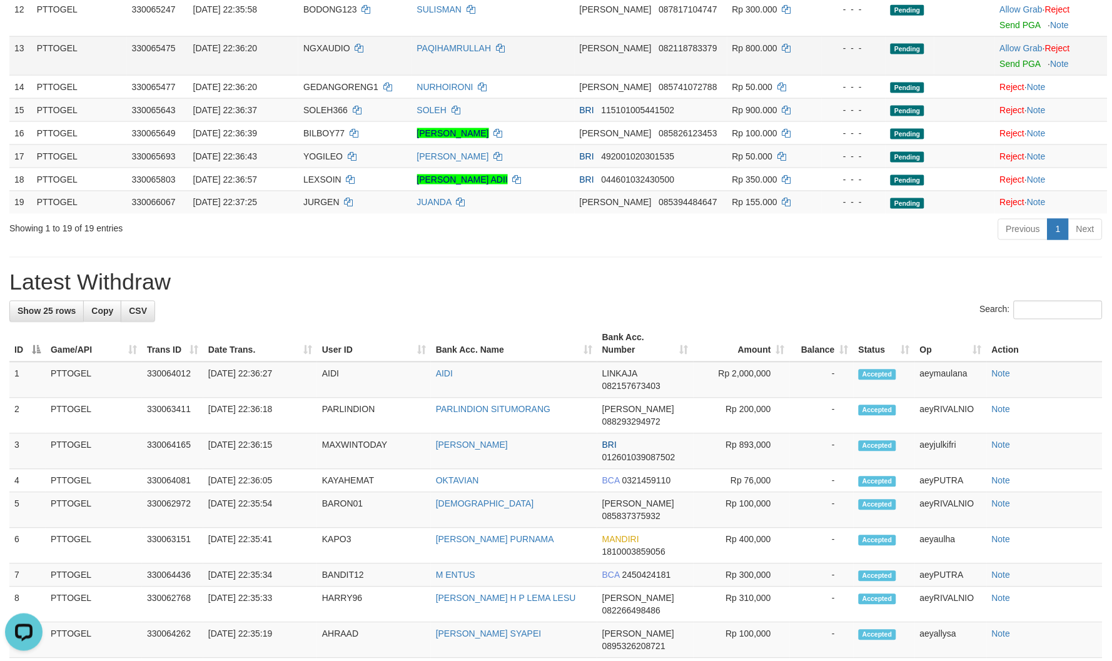
click at [1020, 54] on div at bounding box center [1051, 55] width 103 height 3
click at [1022, 53] on td "Allow Grab · Reject Send PGA · Note" at bounding box center [1051, 55] width 113 height 39
click at [1028, 43] on link "Allow Grab" at bounding box center [1021, 48] width 43 height 10
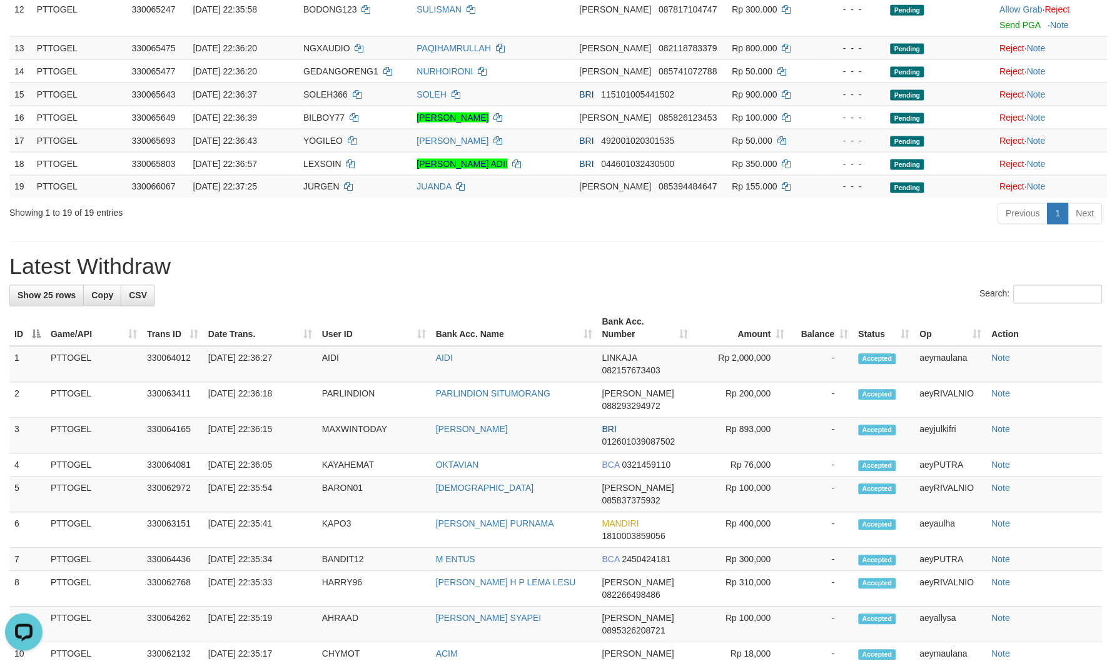
scroll to position [161, 0]
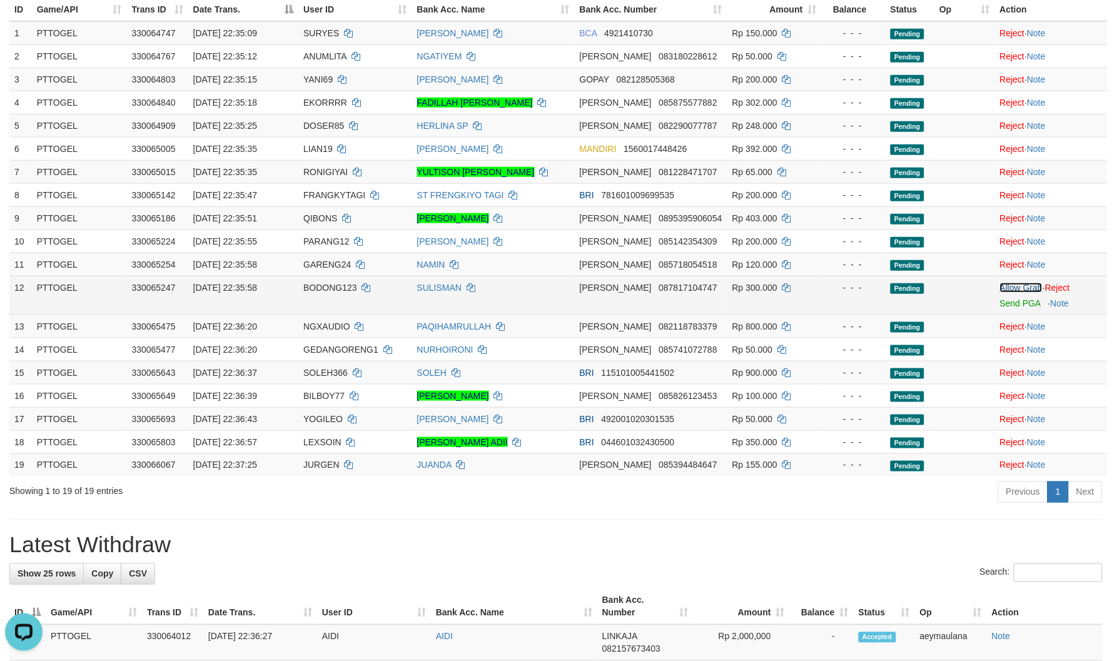
click at [1005, 284] on link "Allow Grab" at bounding box center [1021, 288] width 43 height 10
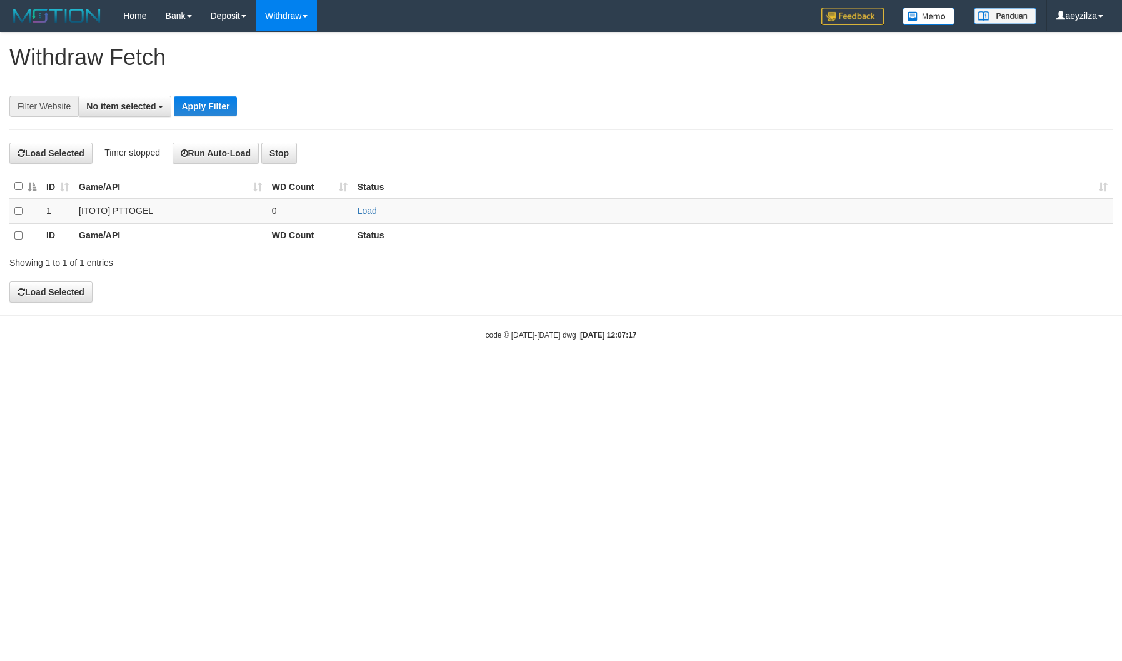
select select
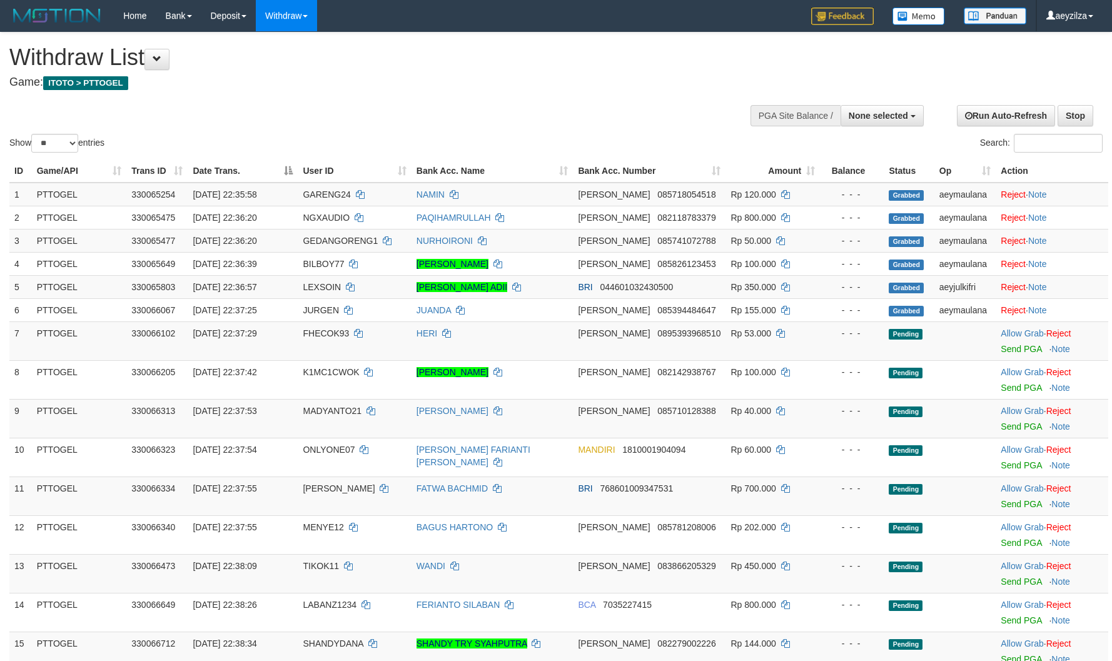
select select
select select "**"
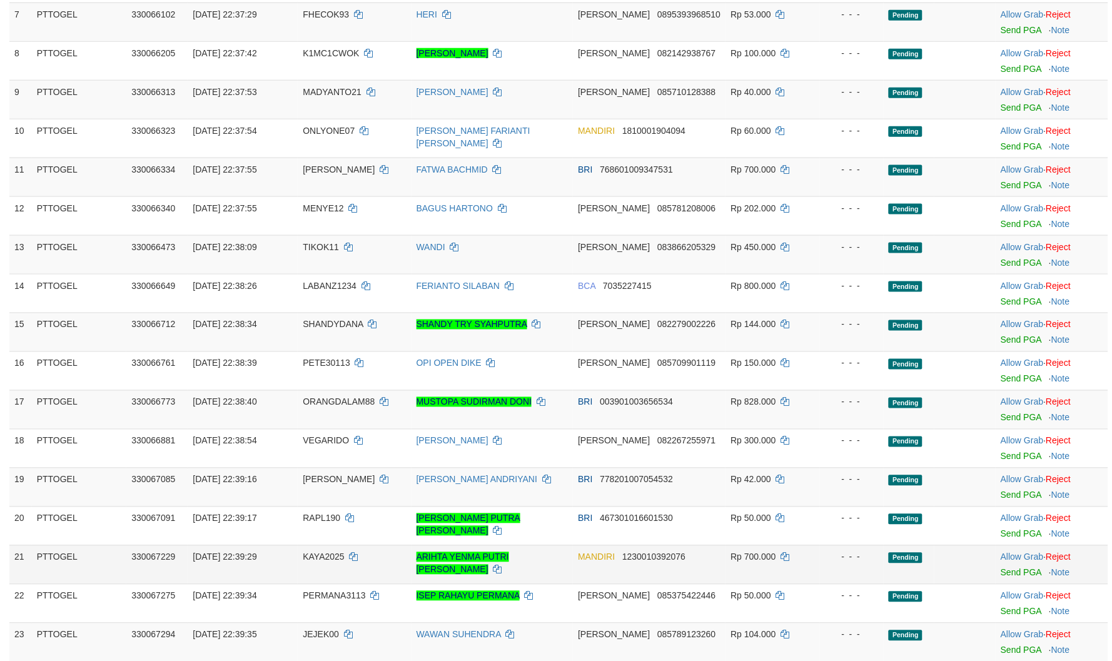
scroll to position [416, 0]
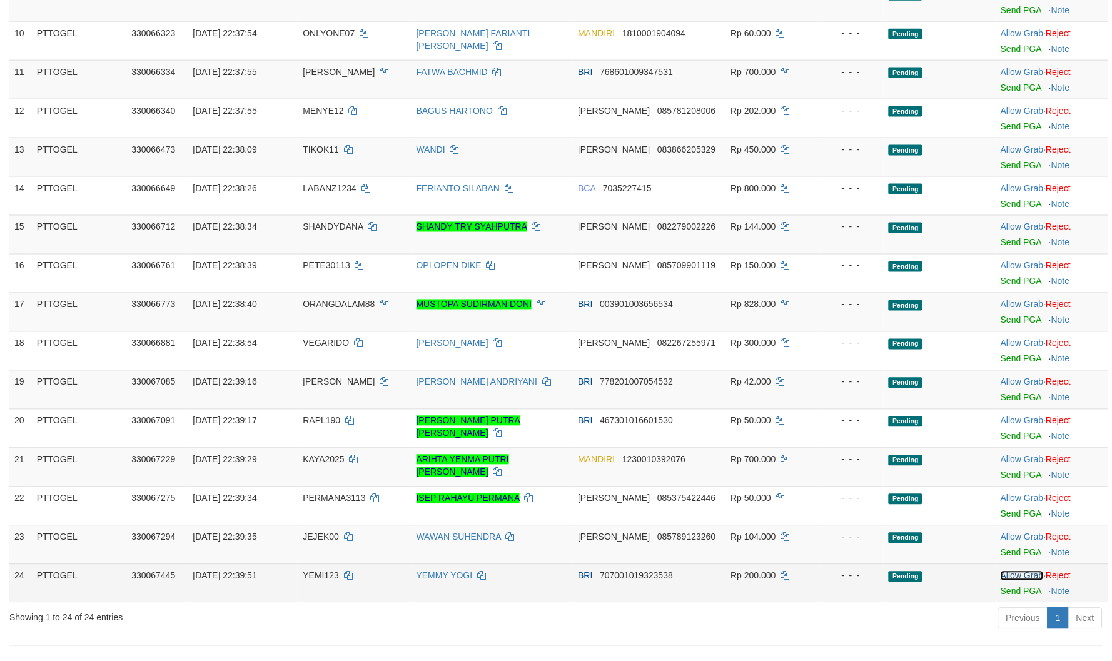
click at [1017, 576] on link "Allow Grab" at bounding box center [1021, 576] width 43 height 10
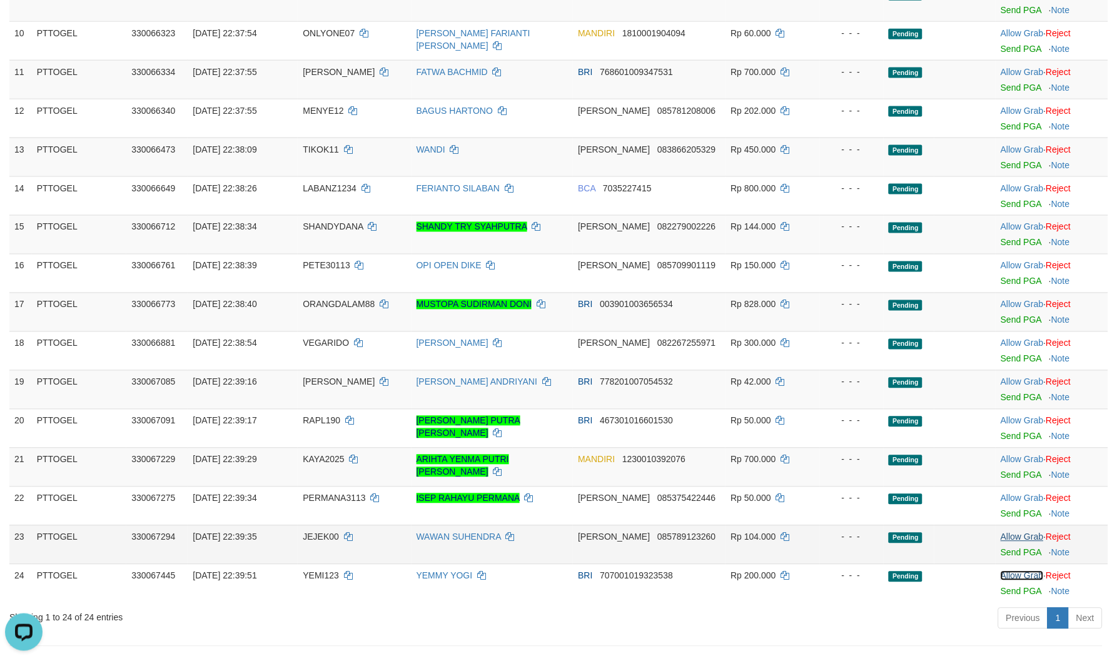
scroll to position [0, 0]
click at [1023, 536] on link "Allow Grab" at bounding box center [1021, 537] width 43 height 10
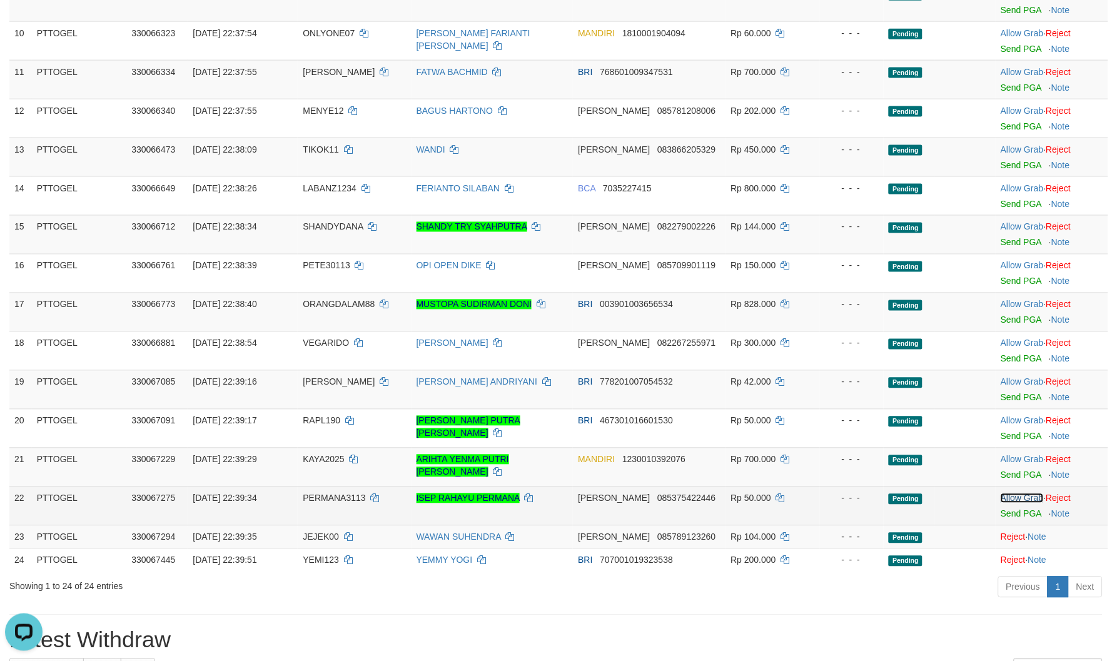
click at [1020, 495] on link "Allow Grab" at bounding box center [1021, 498] width 43 height 10
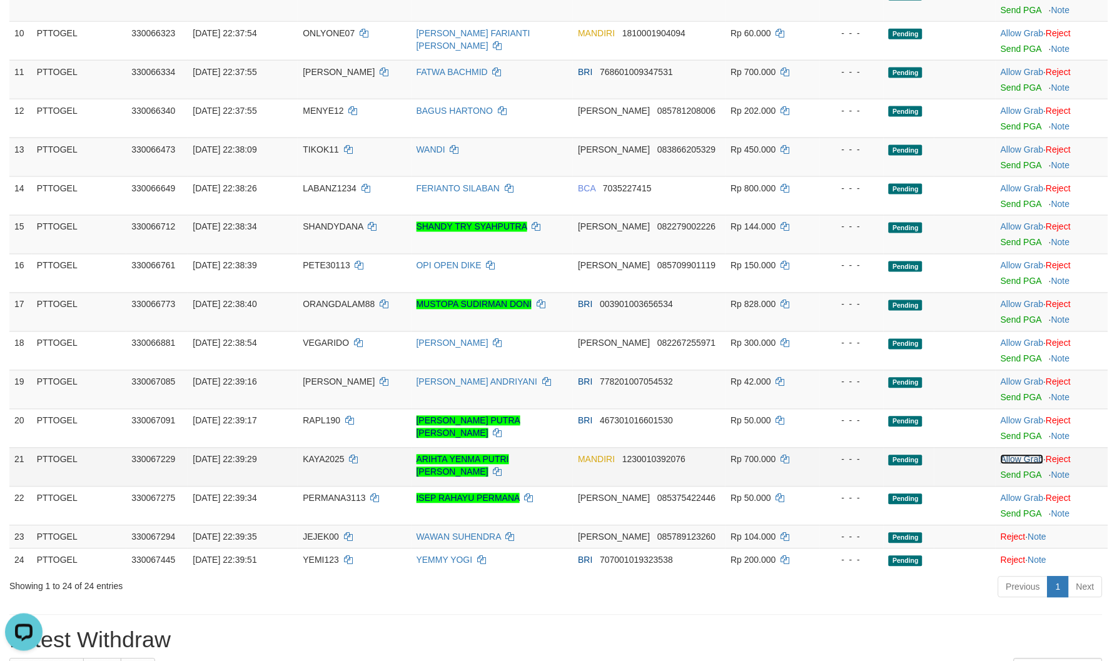
click at [1017, 458] on link "Allow Grab" at bounding box center [1021, 460] width 43 height 10
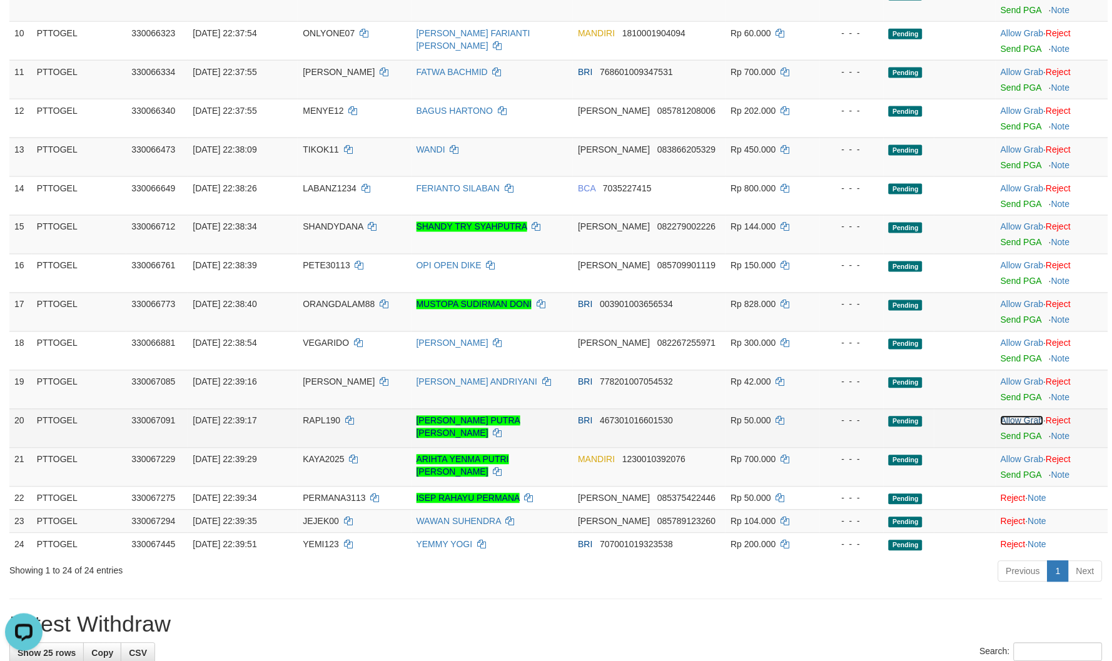
click at [1023, 420] on link "Allow Grab" at bounding box center [1021, 421] width 43 height 10
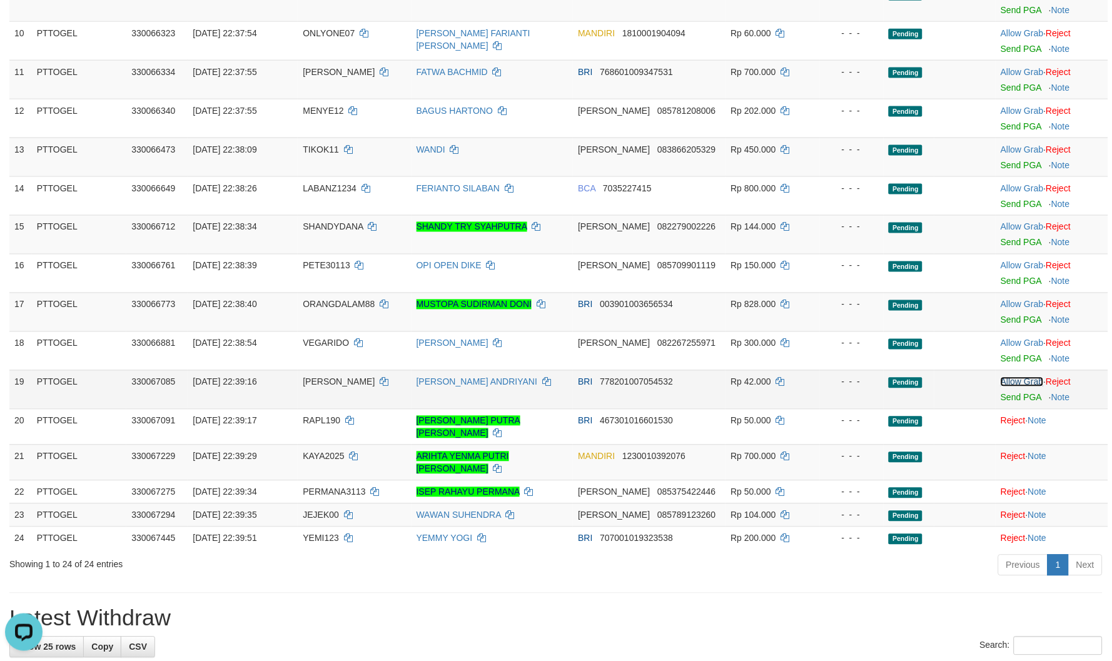
click at [1022, 384] on link "Allow Grab" at bounding box center [1021, 382] width 43 height 10
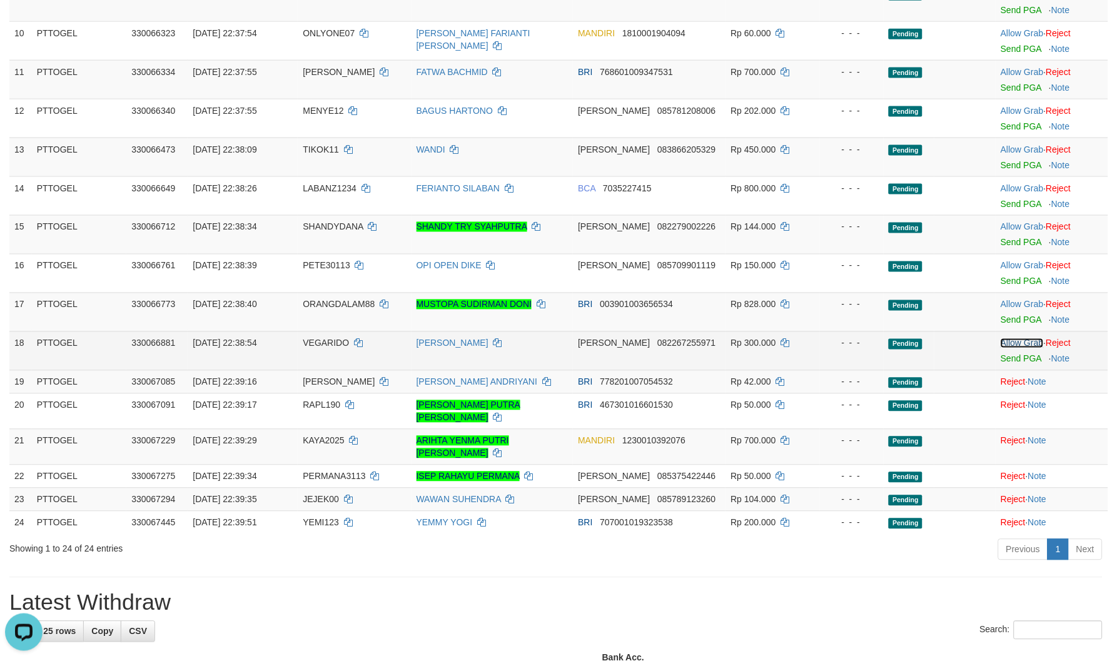
click at [1021, 340] on link "Allow Grab" at bounding box center [1021, 343] width 43 height 10
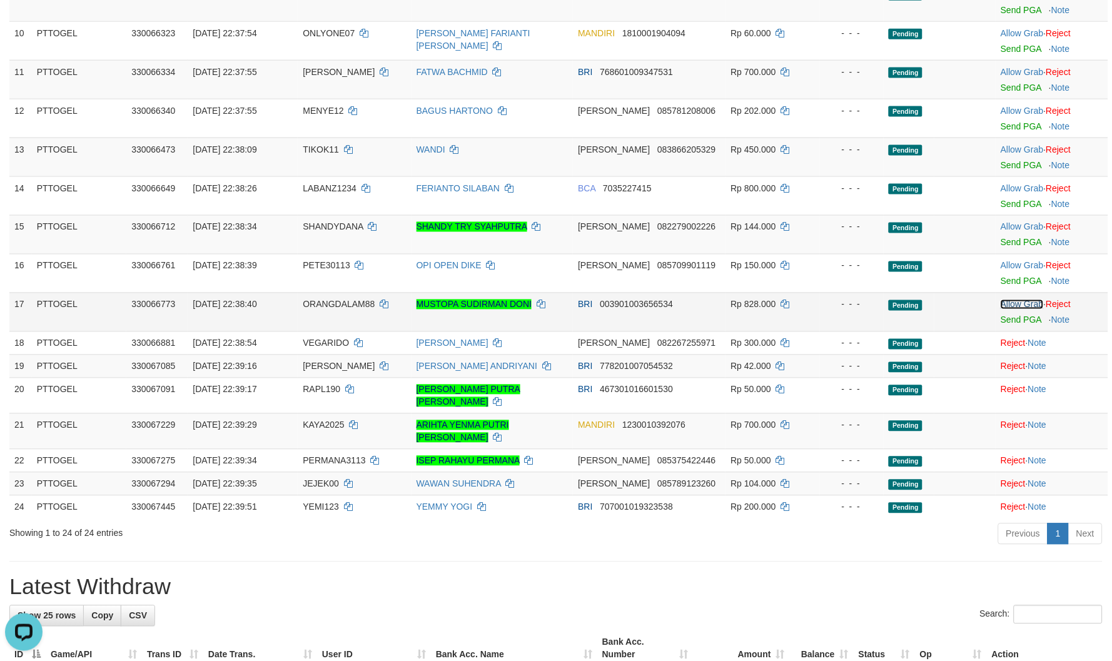
click at [1019, 303] on link "Allow Grab" at bounding box center [1021, 304] width 43 height 10
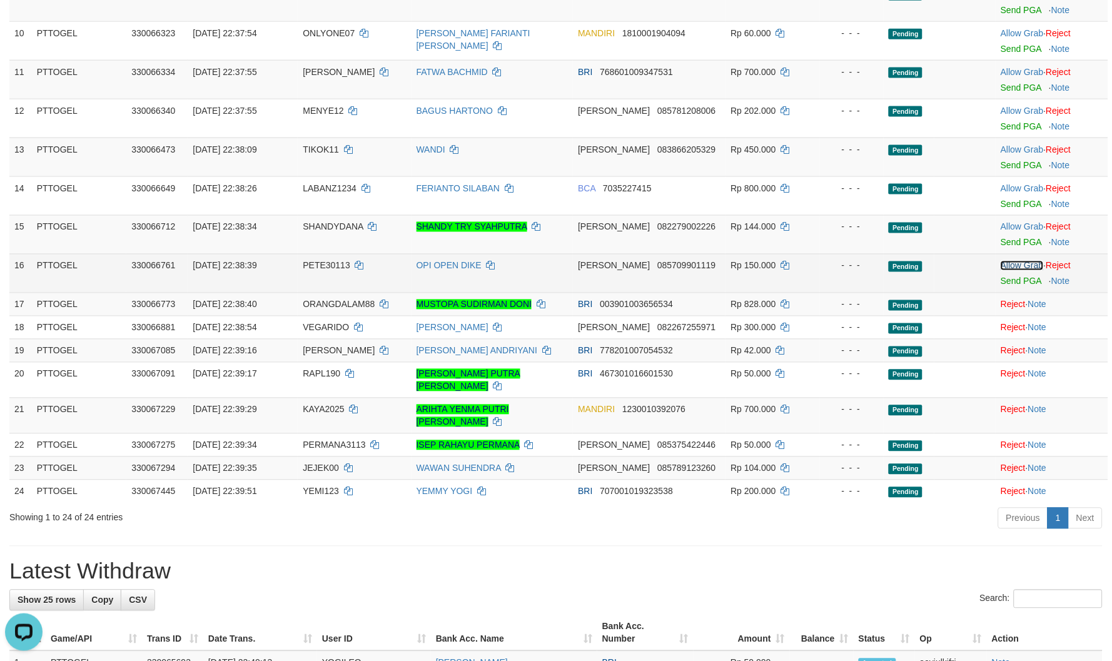
click at [1010, 267] on link "Allow Grab" at bounding box center [1021, 266] width 43 height 10
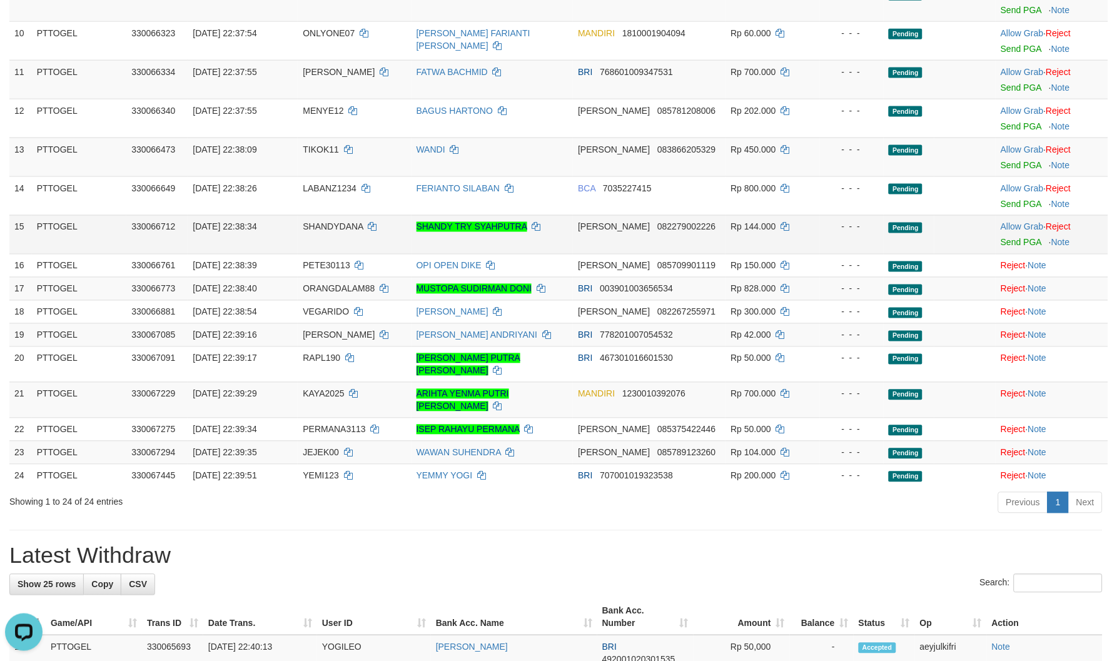
click at [1020, 231] on td "Allow Grab · Reject Send PGA · Note" at bounding box center [1051, 234] width 113 height 39
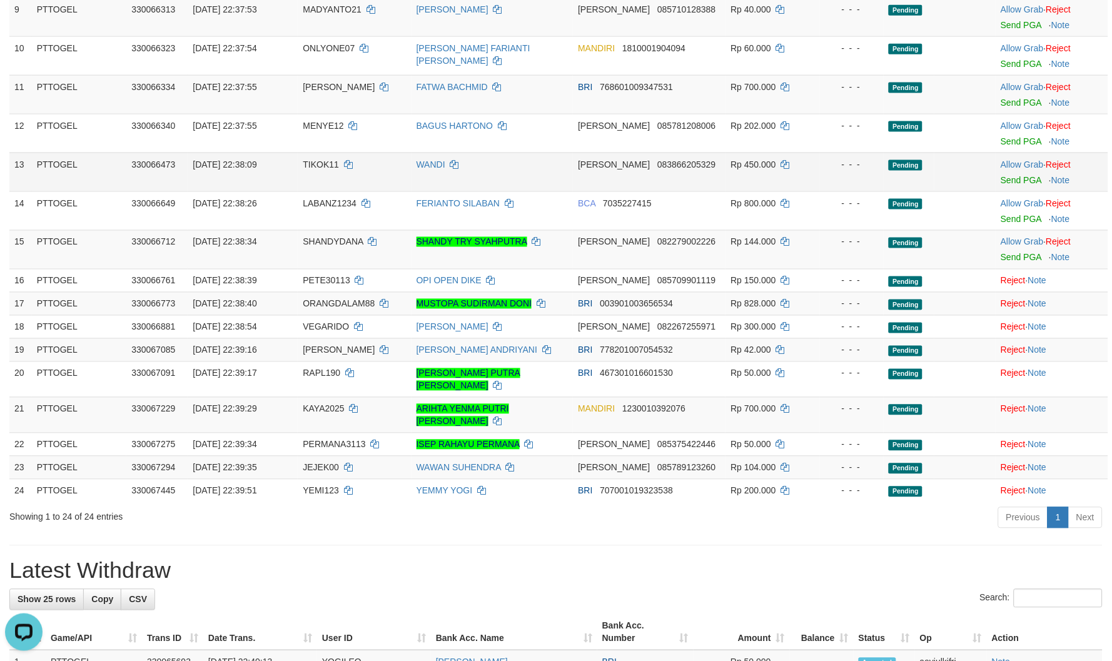
scroll to position [301, 0]
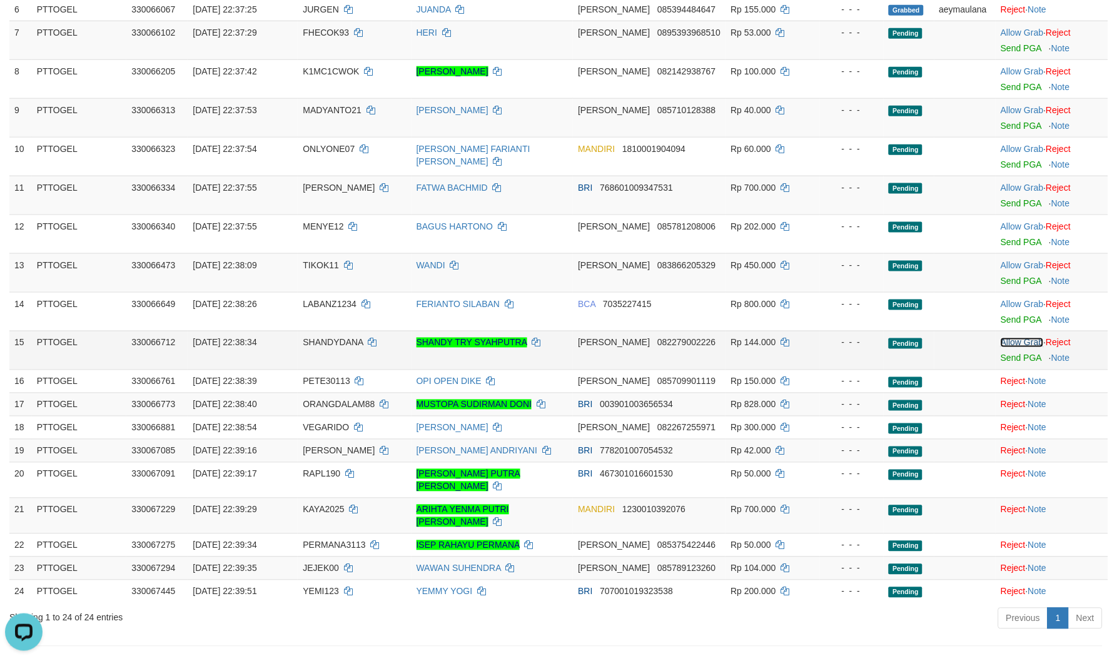
click at [1018, 341] on link "Allow Grab" at bounding box center [1021, 343] width 43 height 10
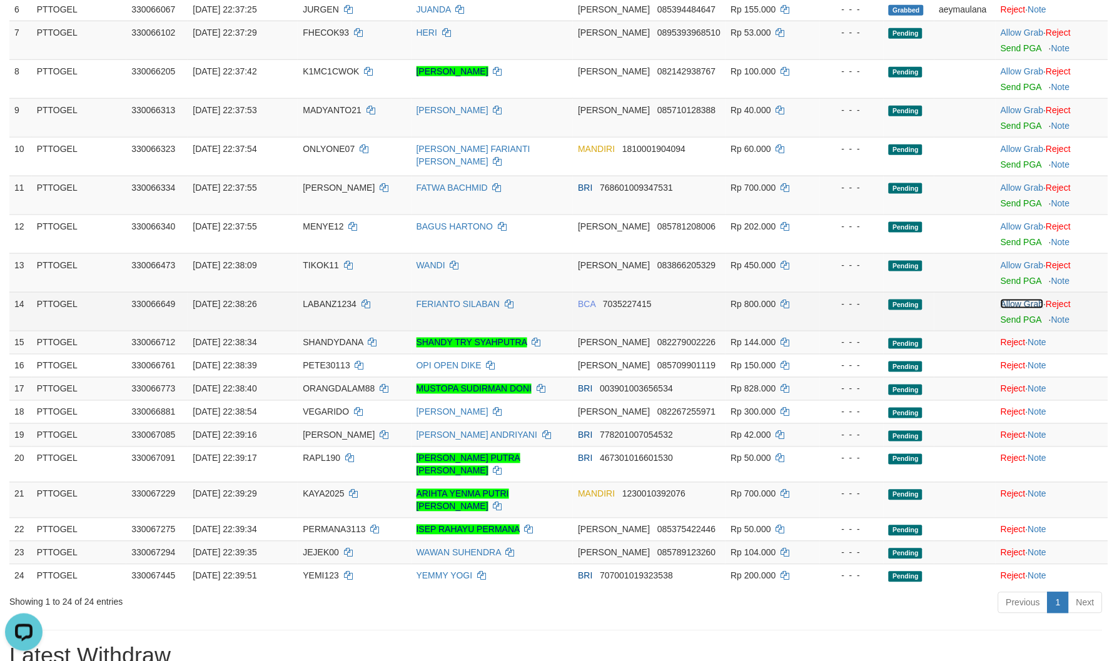
click at [1022, 303] on link "Allow Grab" at bounding box center [1021, 304] width 43 height 10
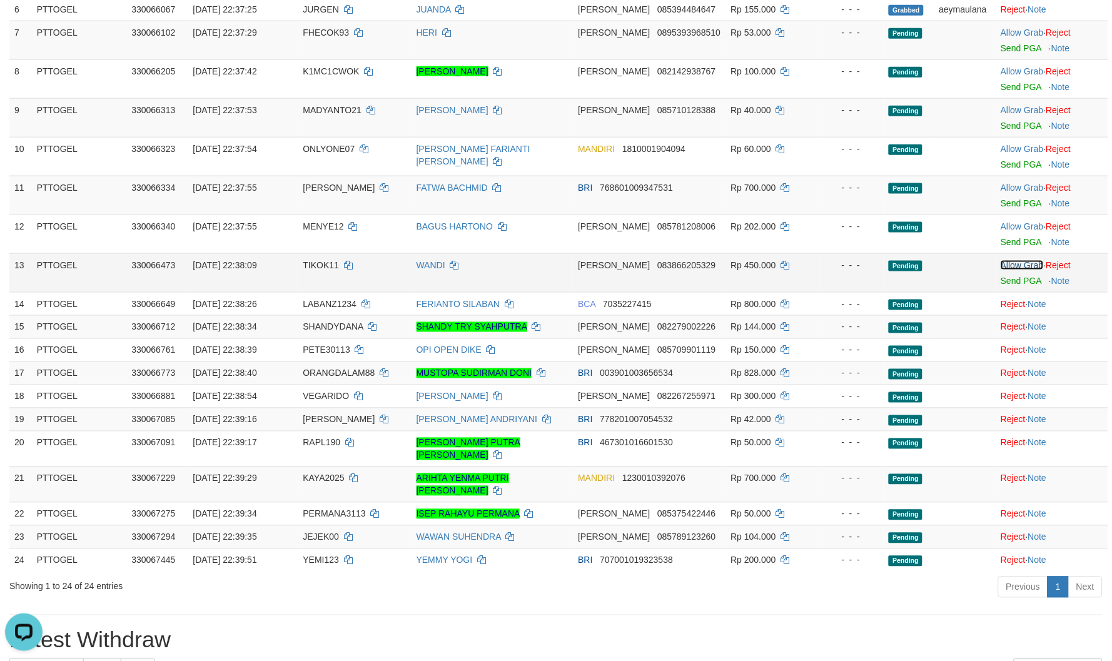
click at [1019, 263] on link "Allow Grab" at bounding box center [1021, 265] width 43 height 10
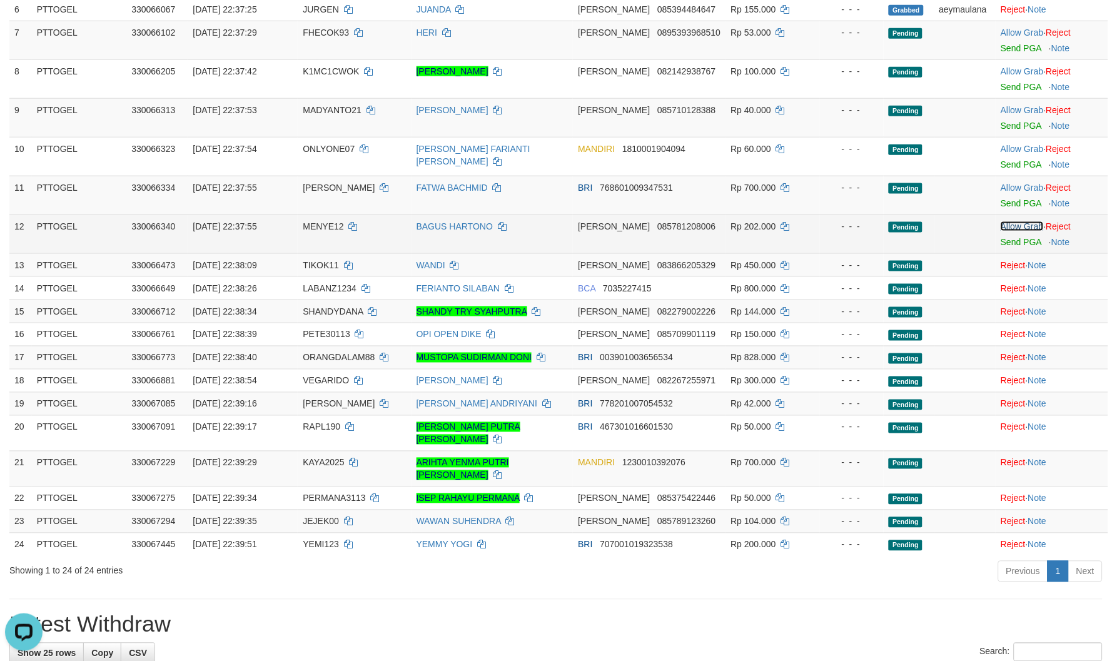
drag, startPoint x: 1022, startPoint y: 229, endPoint x: 1020, endPoint y: 201, distance: 28.2
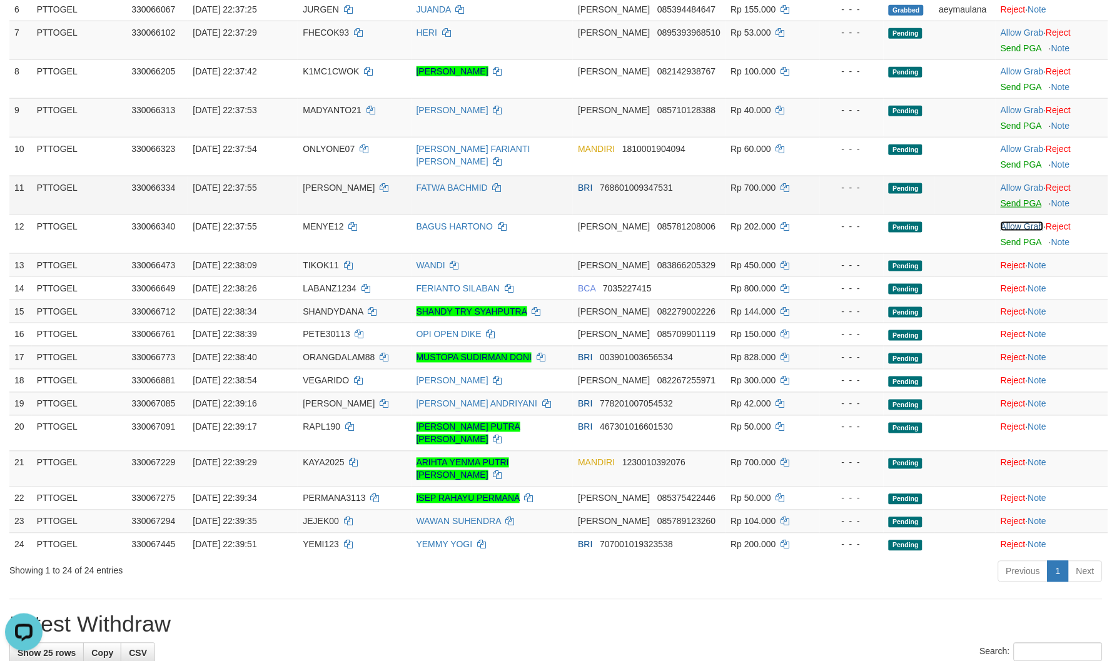
click at [1022, 228] on link "Allow Grab" at bounding box center [1021, 226] width 43 height 10
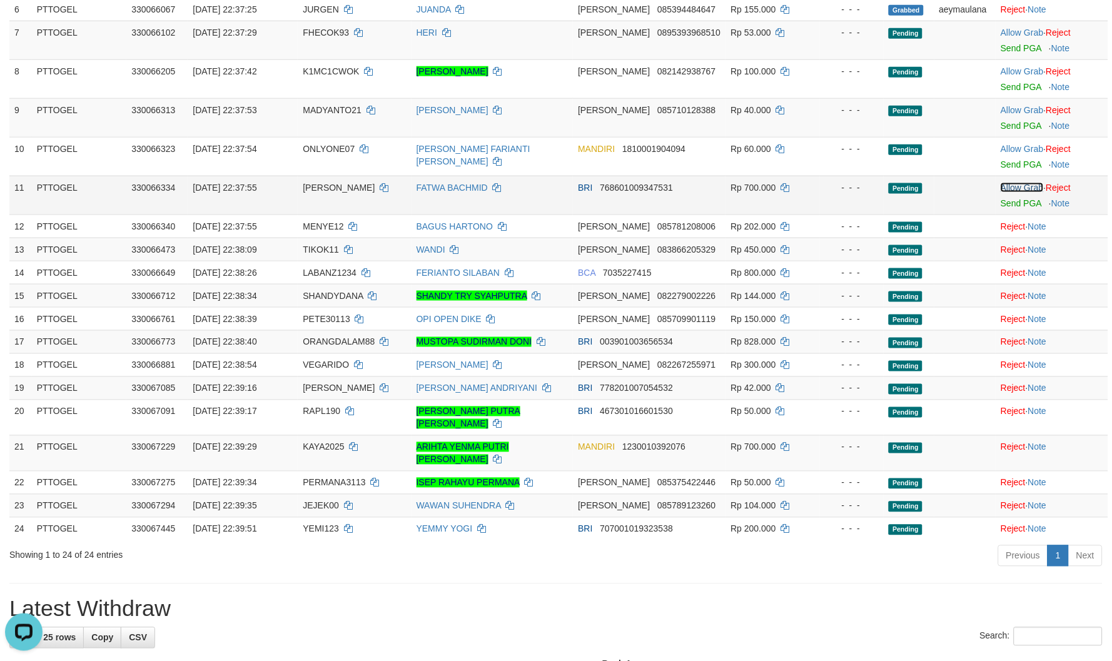
click at [1020, 190] on link "Allow Grab" at bounding box center [1021, 188] width 43 height 10
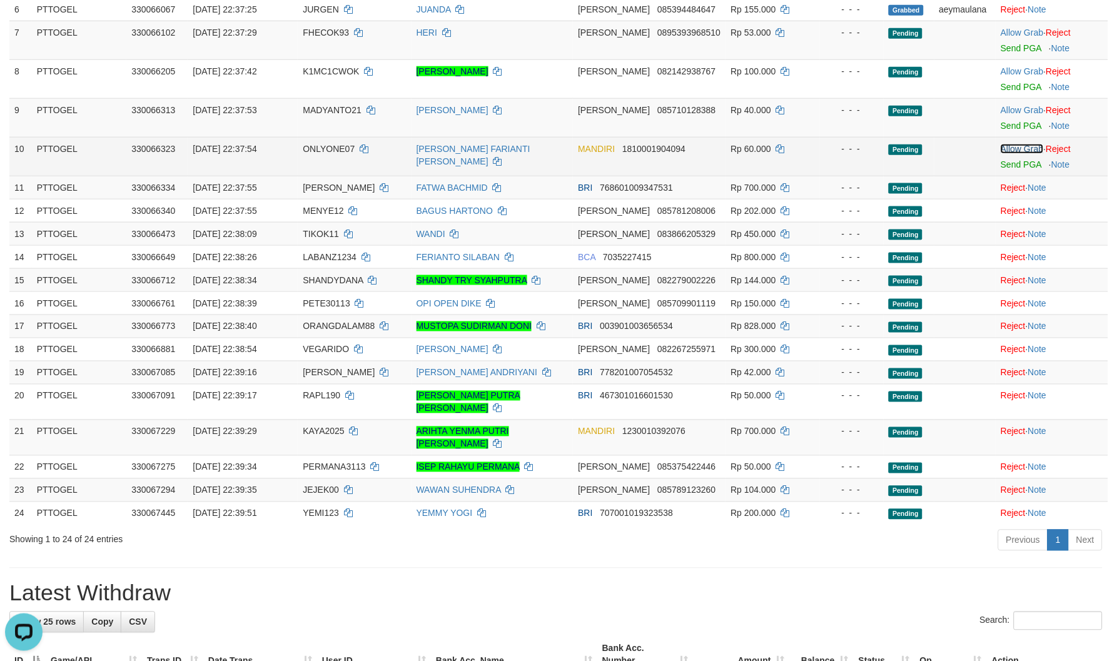
click at [1015, 144] on link "Allow Grab" at bounding box center [1021, 149] width 43 height 10
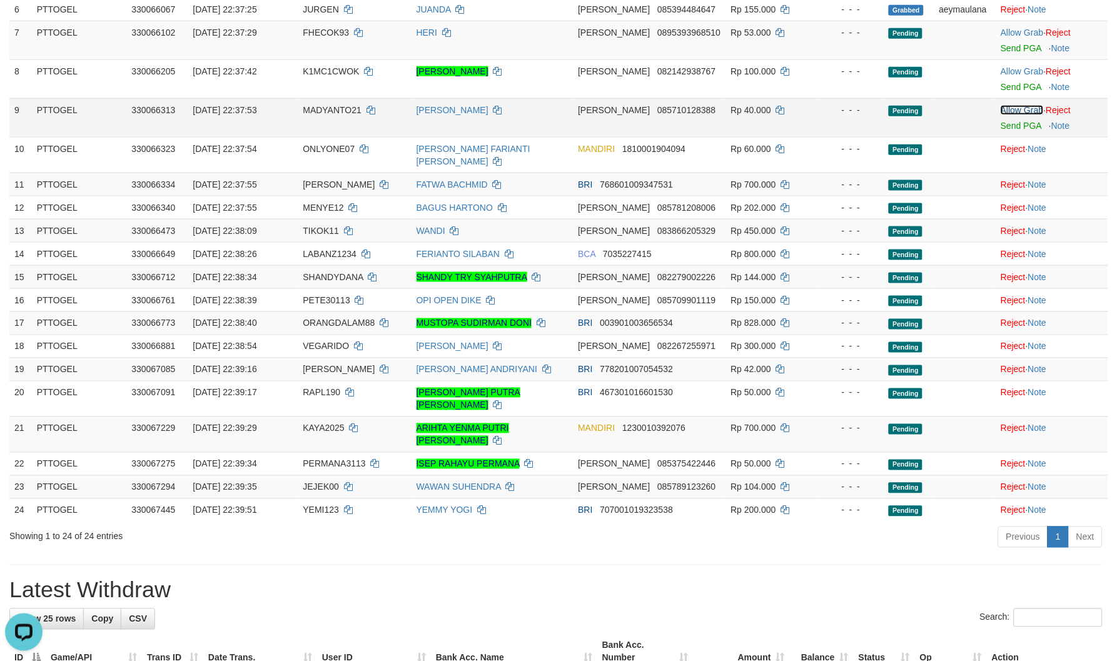
click at [1009, 109] on link "Allow Grab" at bounding box center [1021, 110] width 43 height 10
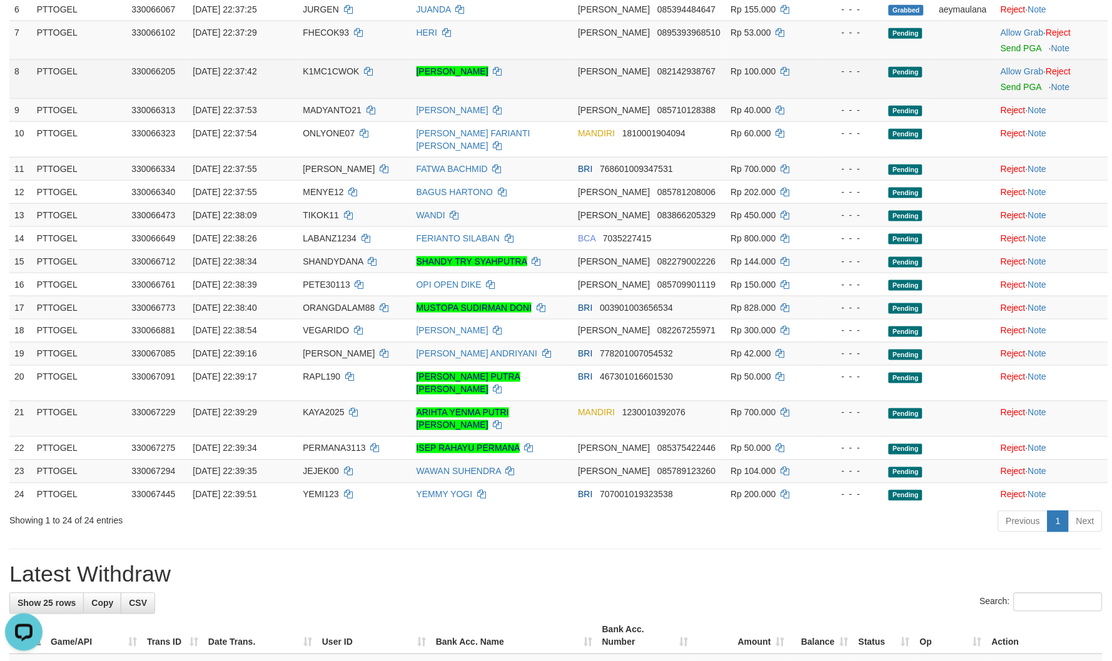
click at [1021, 63] on td "Allow Grab · Reject Send PGA · Note" at bounding box center [1051, 78] width 113 height 39
click at [1019, 69] on link "Allow Grab" at bounding box center [1021, 71] width 43 height 10
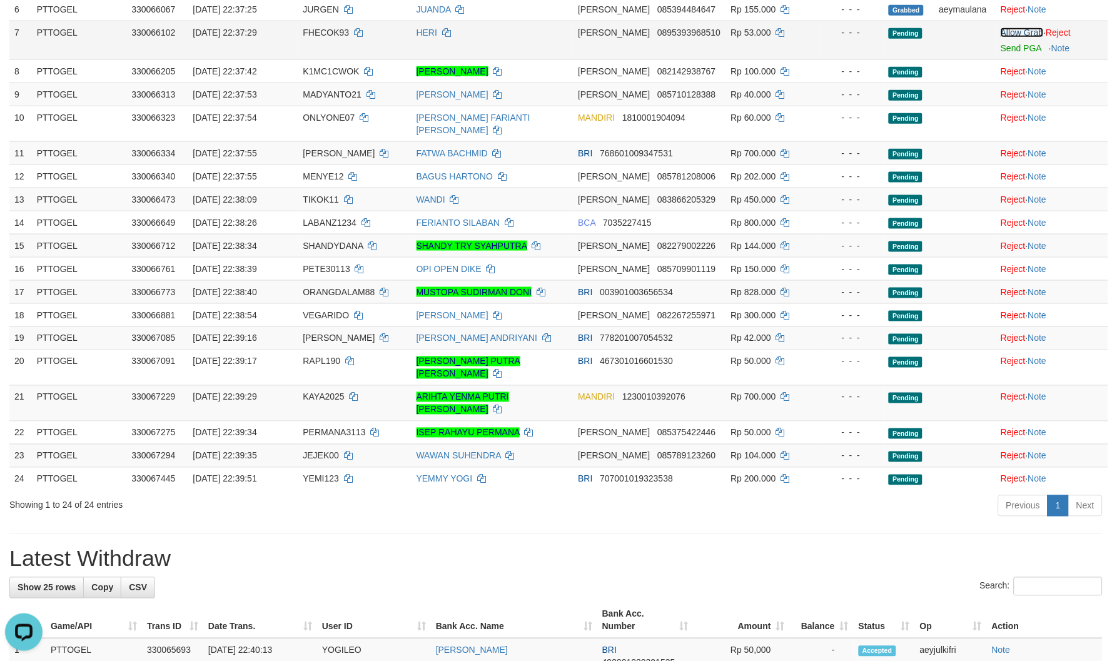
click at [1018, 34] on link "Allow Grab" at bounding box center [1021, 33] width 43 height 10
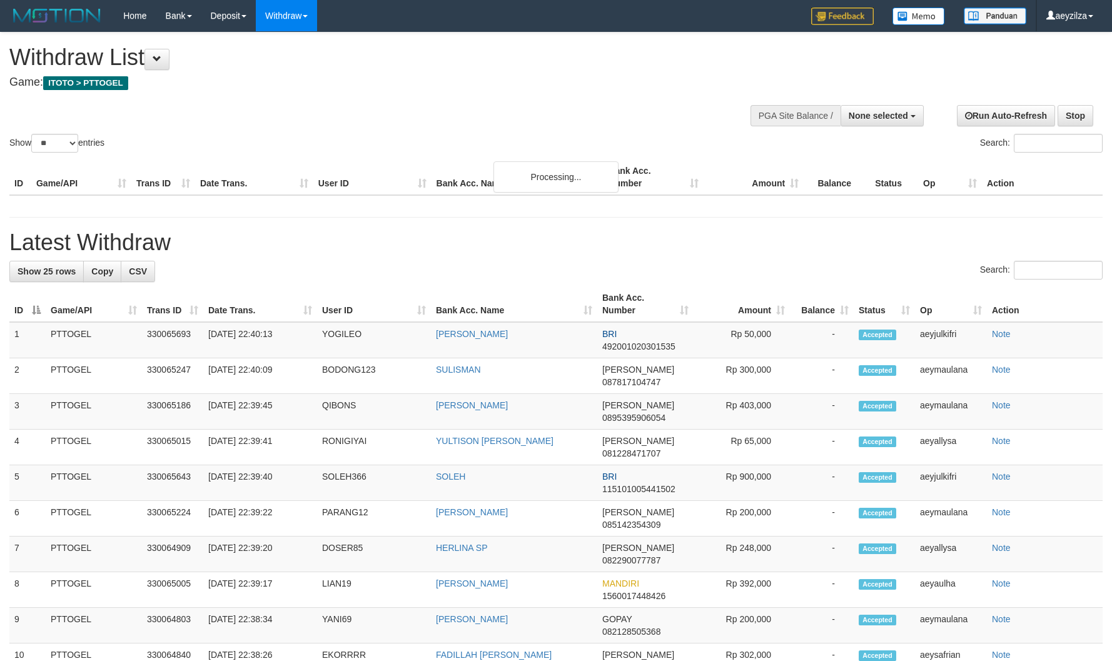
select select
select select "**"
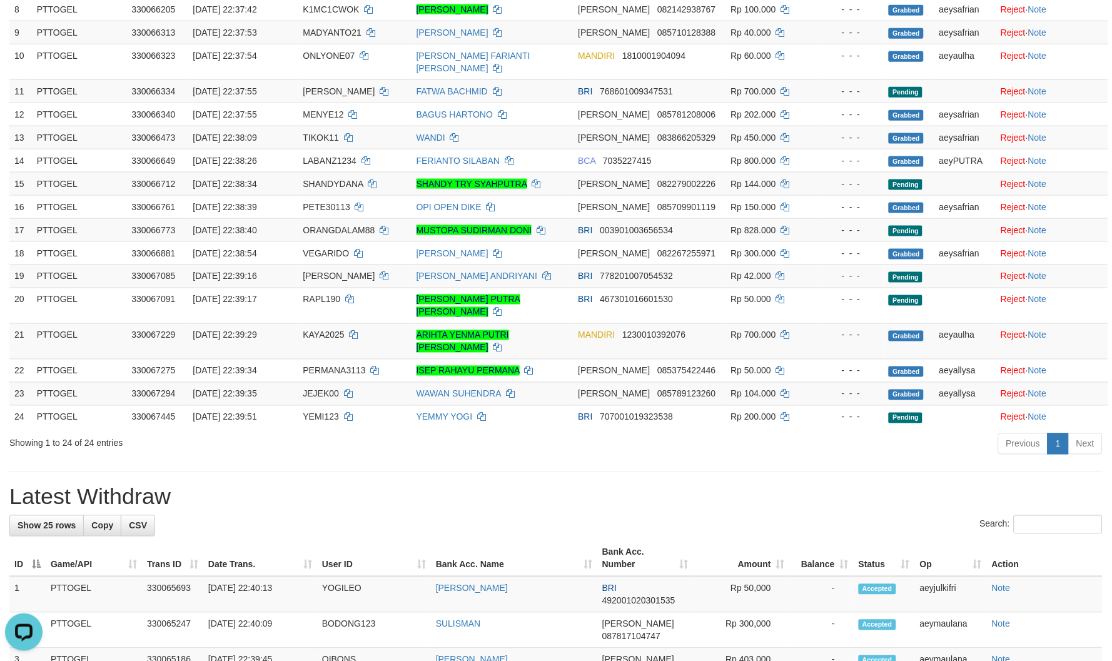
click at [816, 432] on div "Previous 1 Next" at bounding box center [788, 445] width 630 height 27
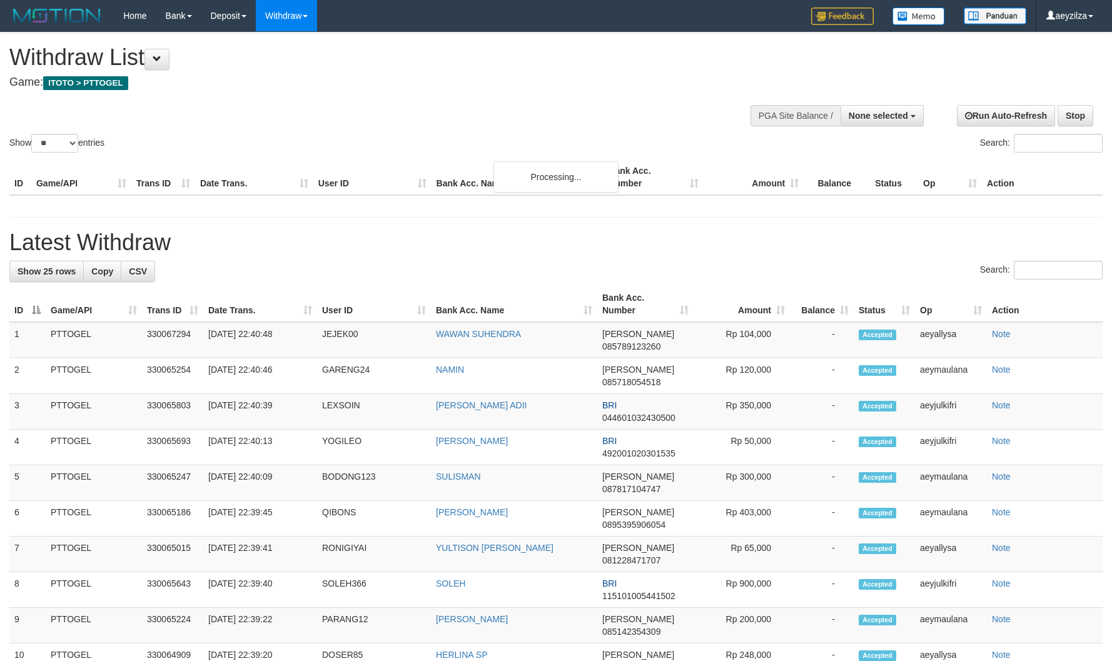
select select
select select "**"
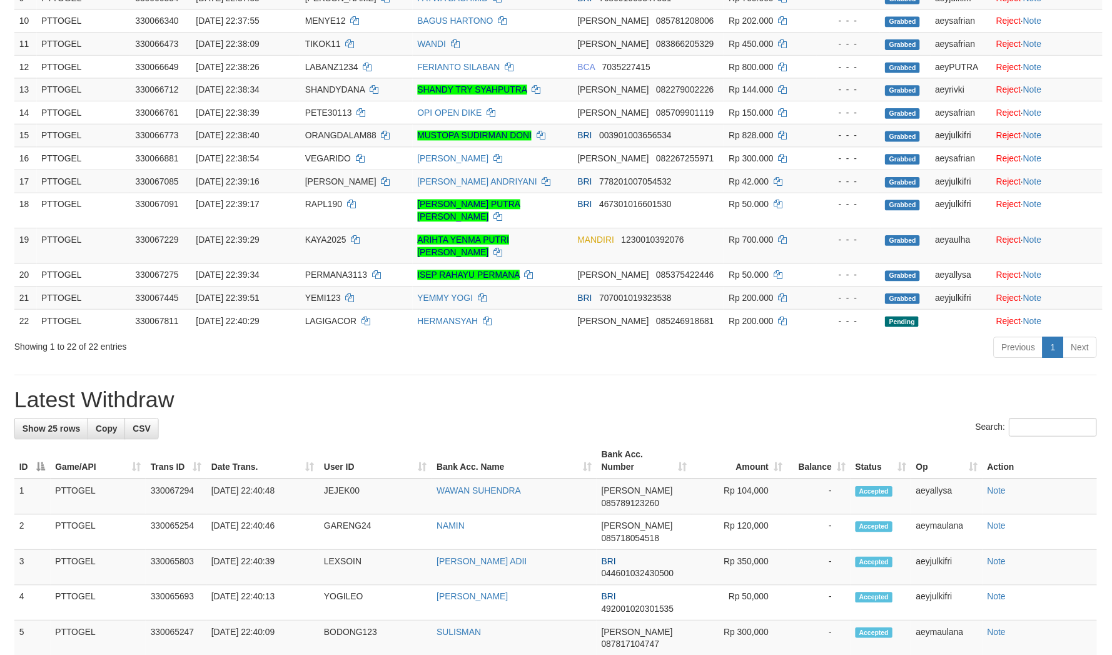
scroll to position [347, 0]
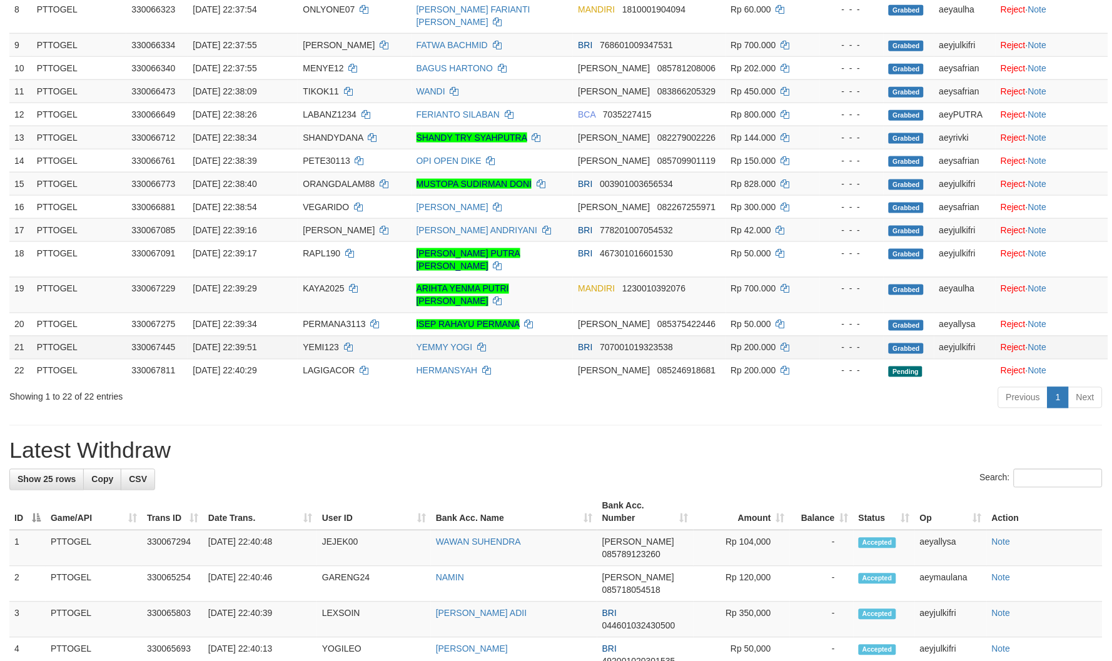
drag, startPoint x: 958, startPoint y: 391, endPoint x: 643, endPoint y: 310, distance: 325.3
click at [957, 391] on div "**********" at bounding box center [556, 570] width 1112 height 1769
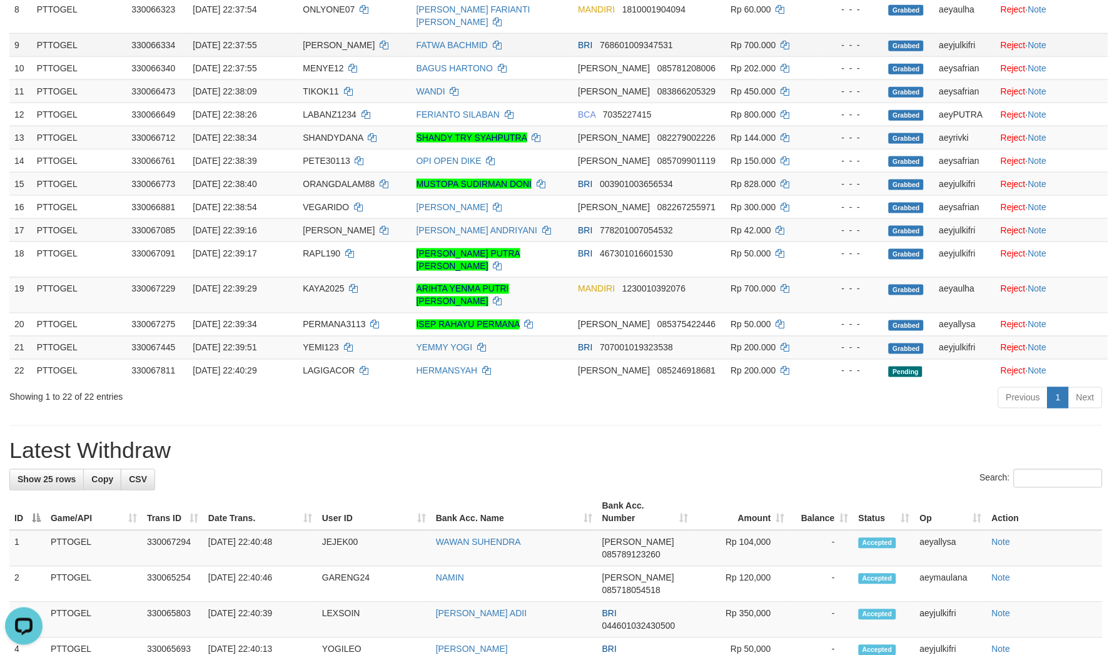
scroll to position [0, 0]
